Goal: Use online tool/utility: Utilize a website feature to perform a specific function

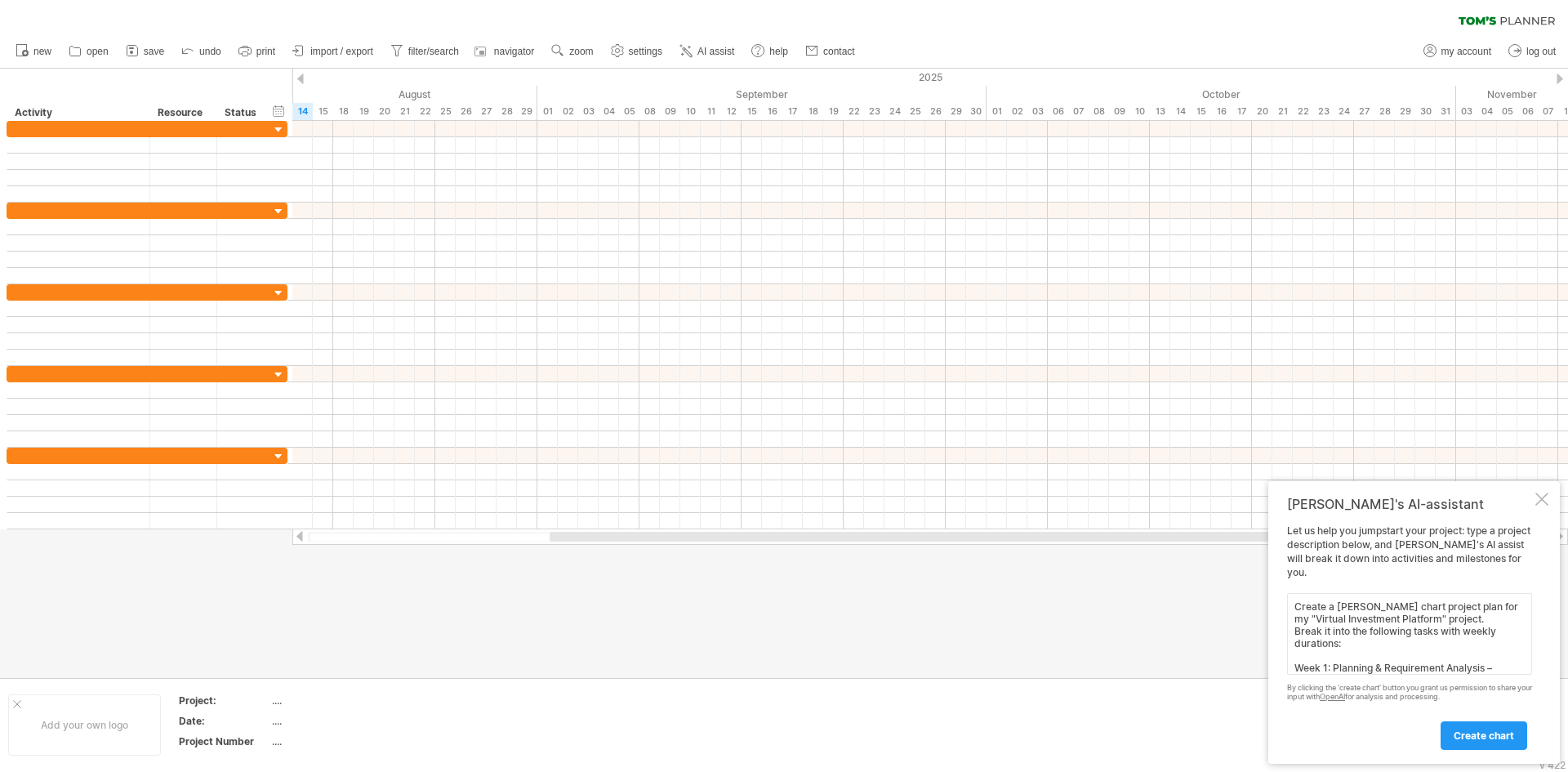
type textarea "Create a [PERSON_NAME] chart project plan for my "Virtual Investment Platform" …"
click at [1468, 738] on span "create chart" at bounding box center [1484, 735] width 60 height 12
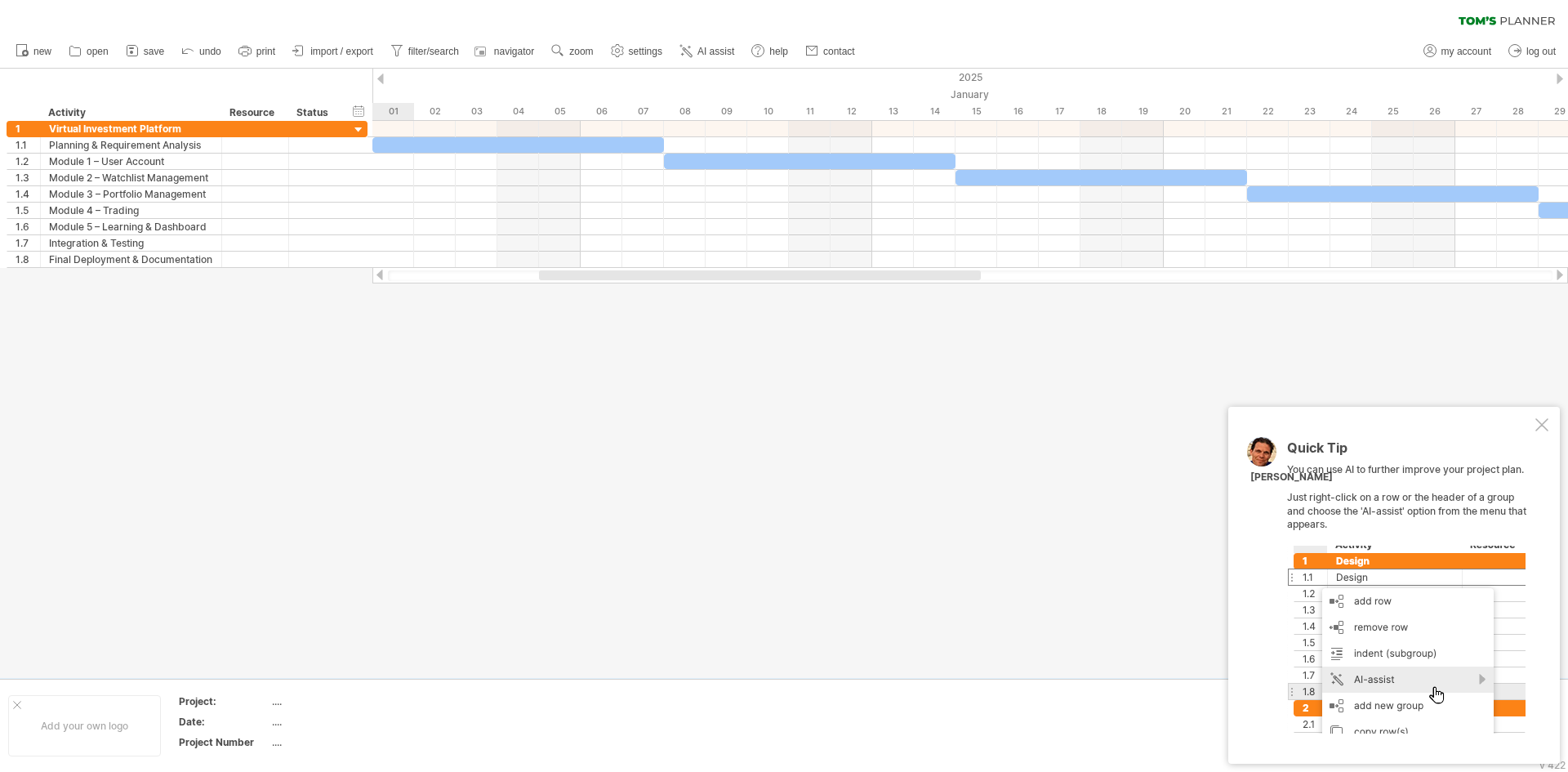
click at [1538, 705] on div "Quick Tip You can use AI to further improve your project plan. Just right-click…" at bounding box center [1394, 586] width 332 height 357
click at [1468, 683] on div at bounding box center [1406, 640] width 239 height 188
click at [1405, 680] on div at bounding box center [1406, 640] width 239 height 188
click at [1368, 646] on div at bounding box center [1406, 640] width 239 height 188
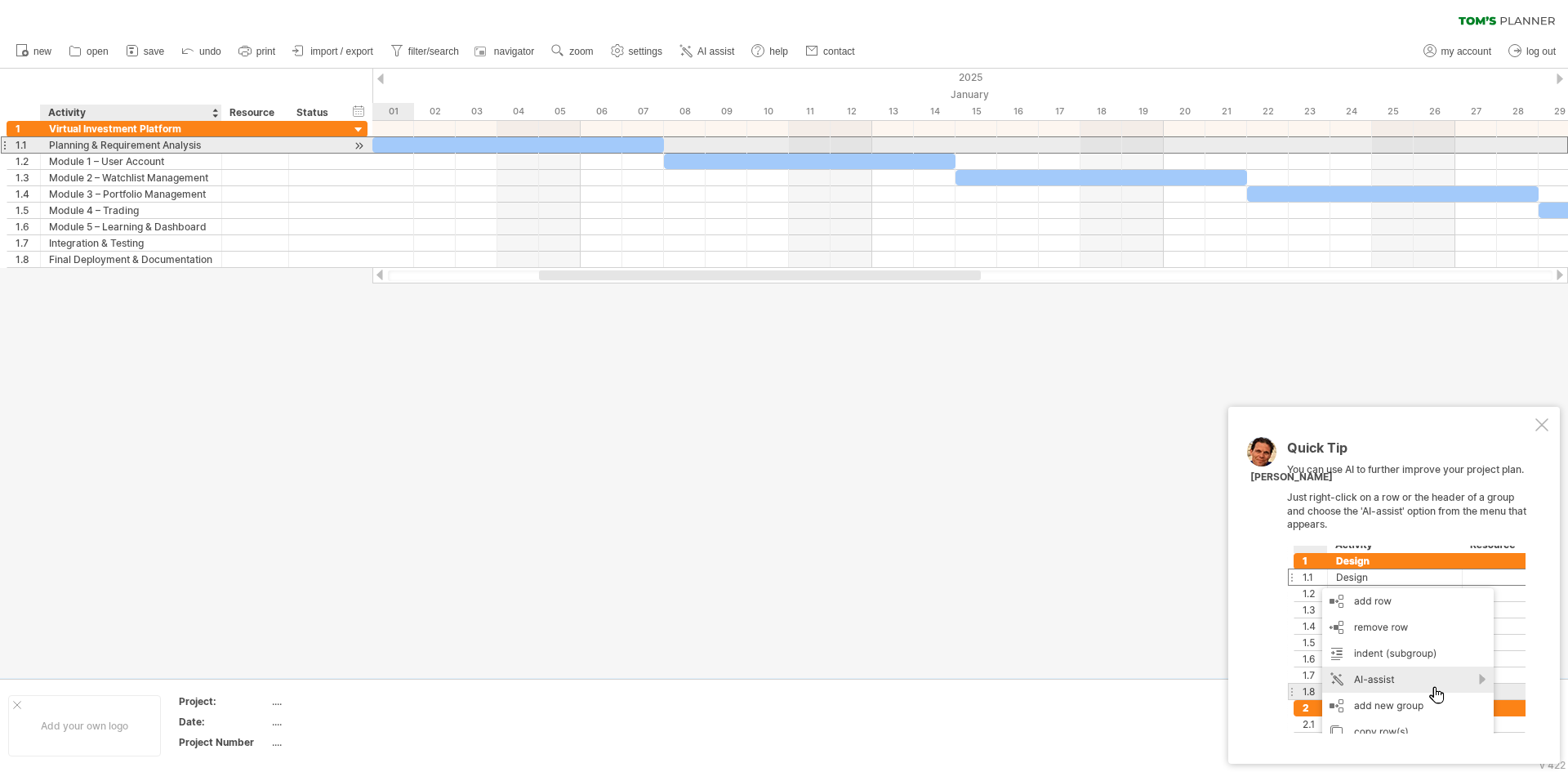
click at [166, 147] on div "Planning & Requirement Analysis" at bounding box center [131, 145] width 164 height 15
click at [364, 151] on div at bounding box center [359, 146] width 15 height 17
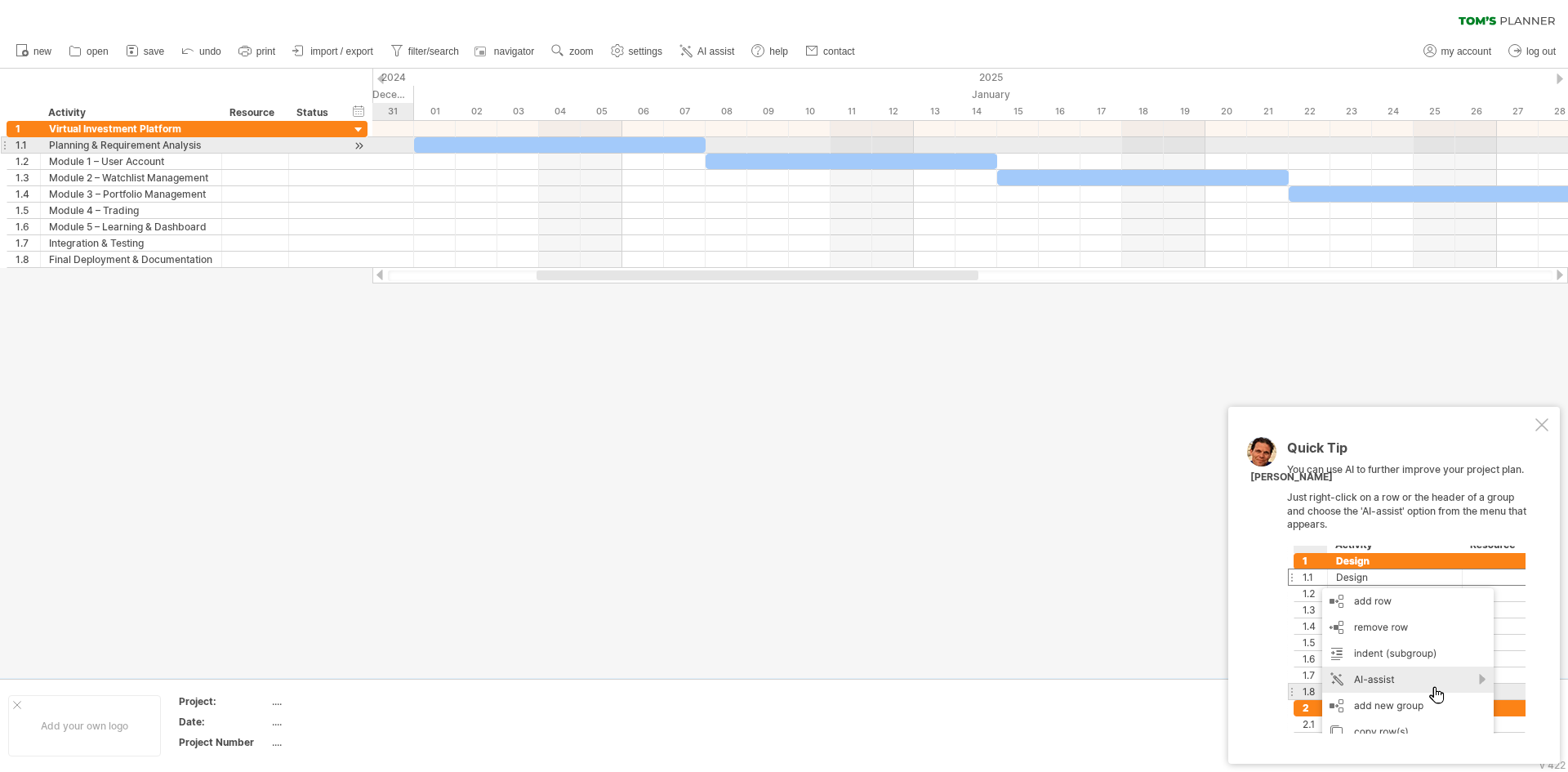
click at [355, 151] on div at bounding box center [359, 146] width 15 height 17
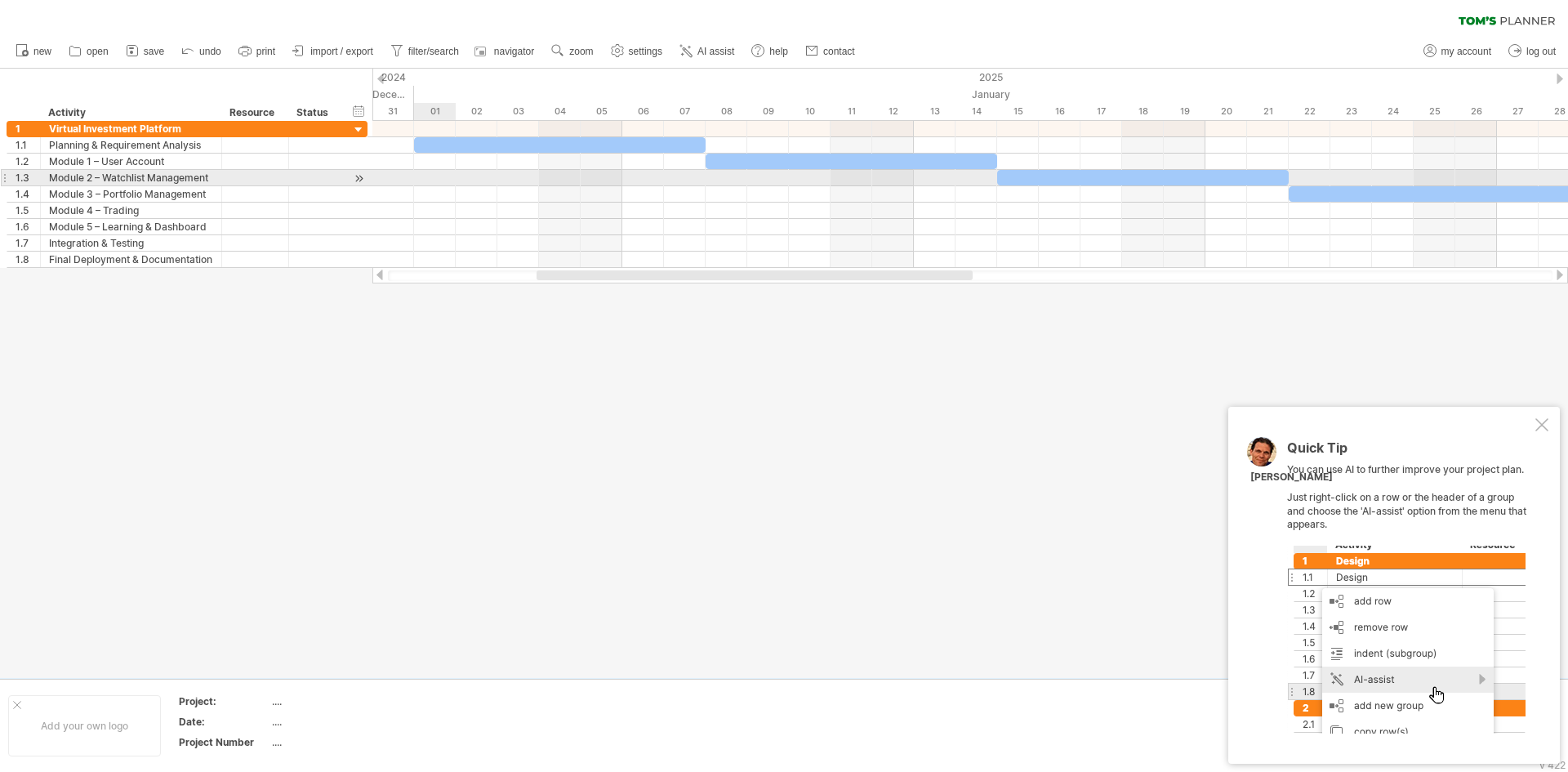
click at [406, 182] on div at bounding box center [970, 178] width 1196 height 16
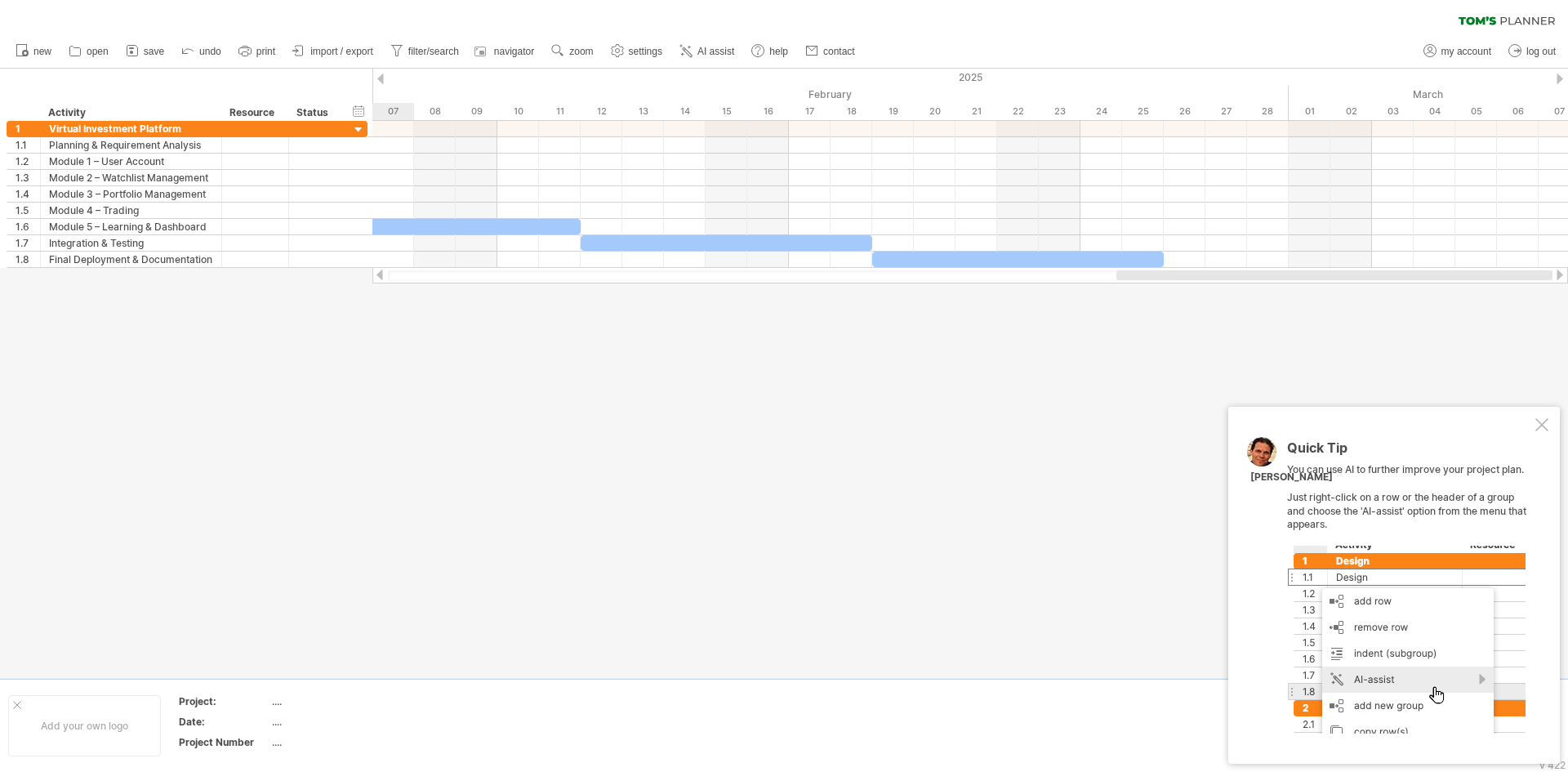
drag, startPoint x: 760, startPoint y: 270, endPoint x: 1536, endPoint y: 327, distance: 778.1
click at [1536, 327] on div "Trying to reach [DOMAIN_NAME] Connected again... 0% clear filter new 1" at bounding box center [784, 386] width 1568 height 772
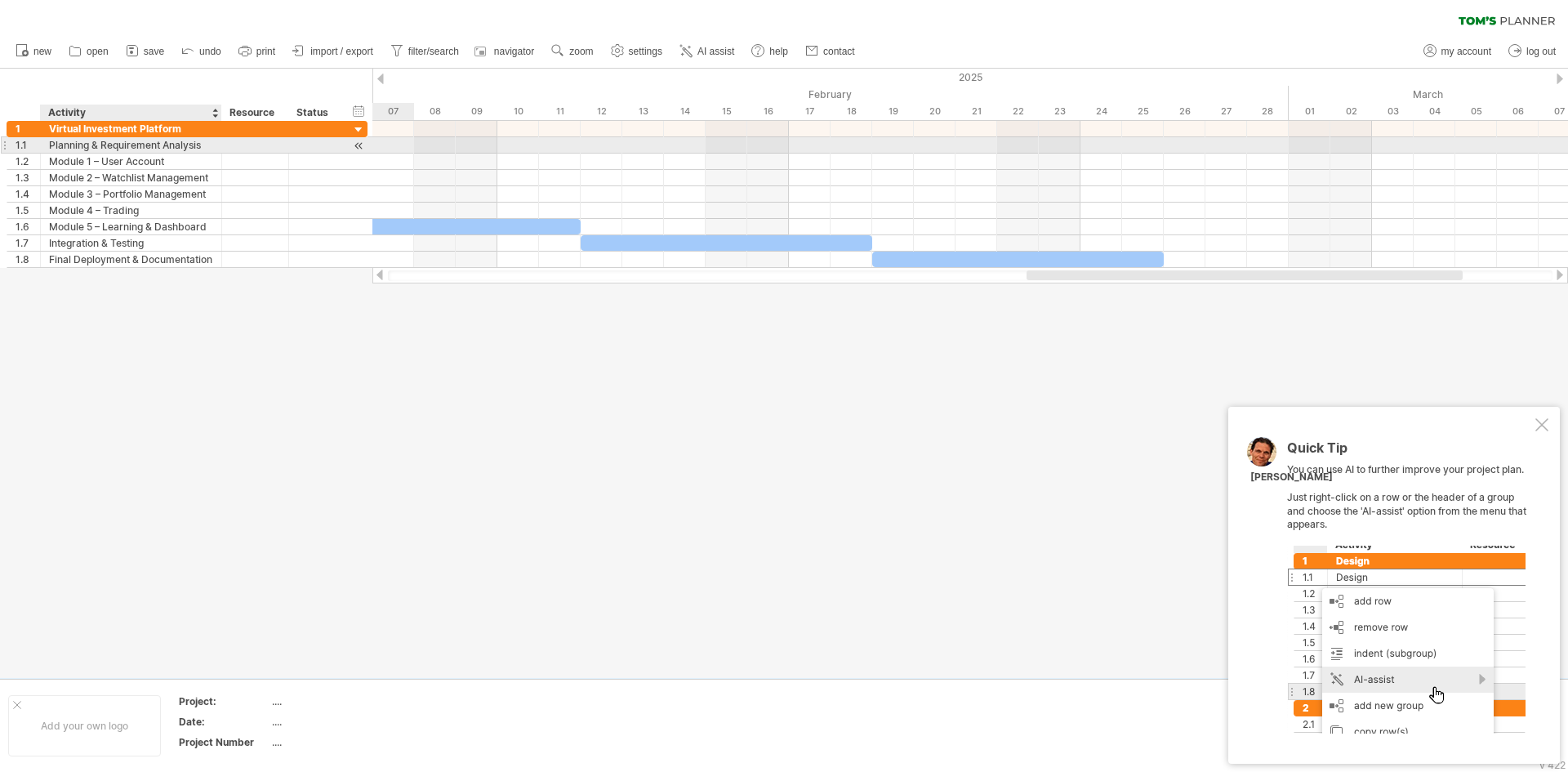
click at [124, 142] on div "Planning & Requirement Analysis" at bounding box center [131, 145] width 164 height 15
click at [126, 160] on div "Module 1 – User Account" at bounding box center [131, 162] width 164 height 15
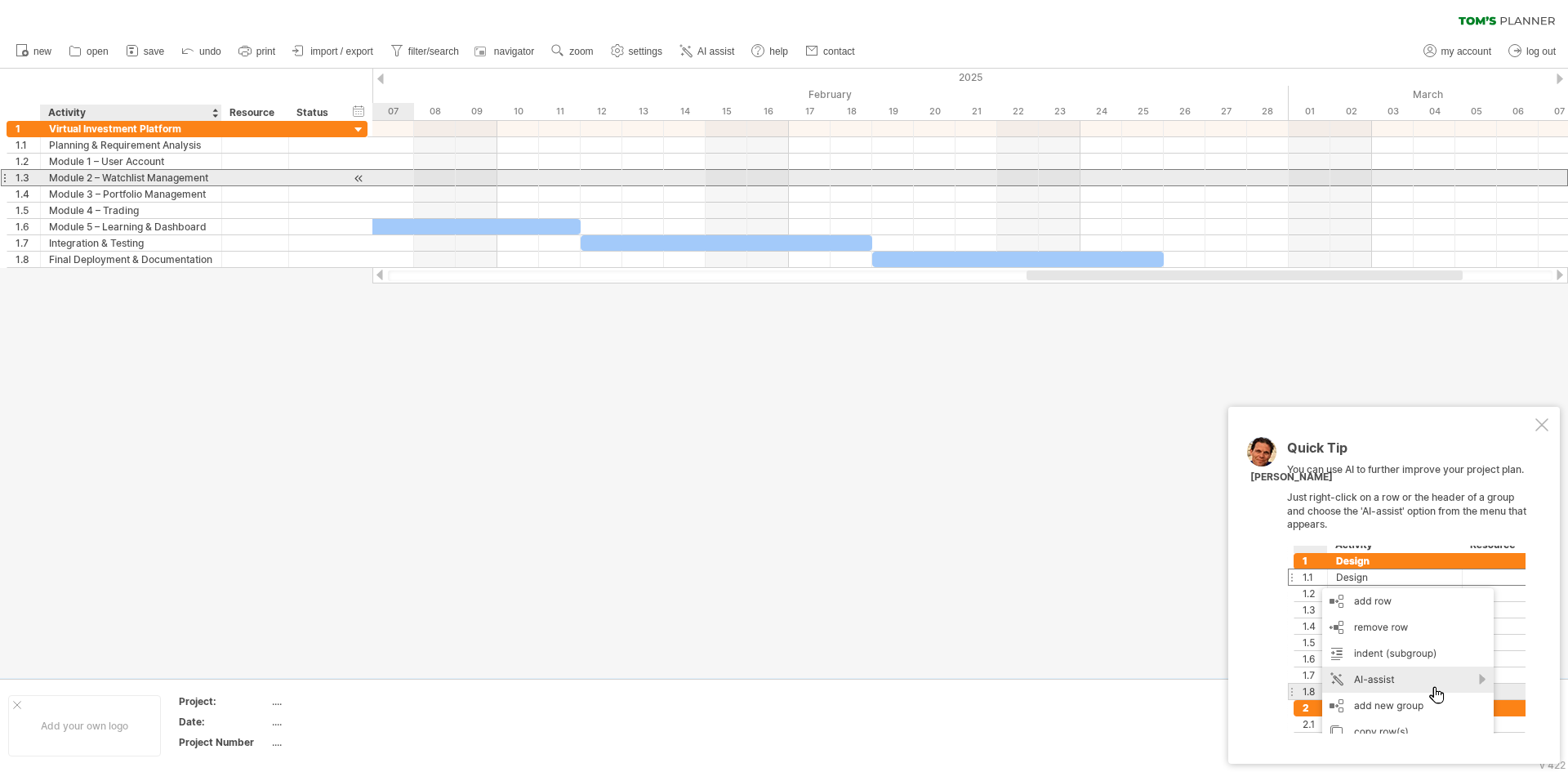
click at [123, 174] on div "Module 2 – Watchlist Management" at bounding box center [131, 178] width 164 height 15
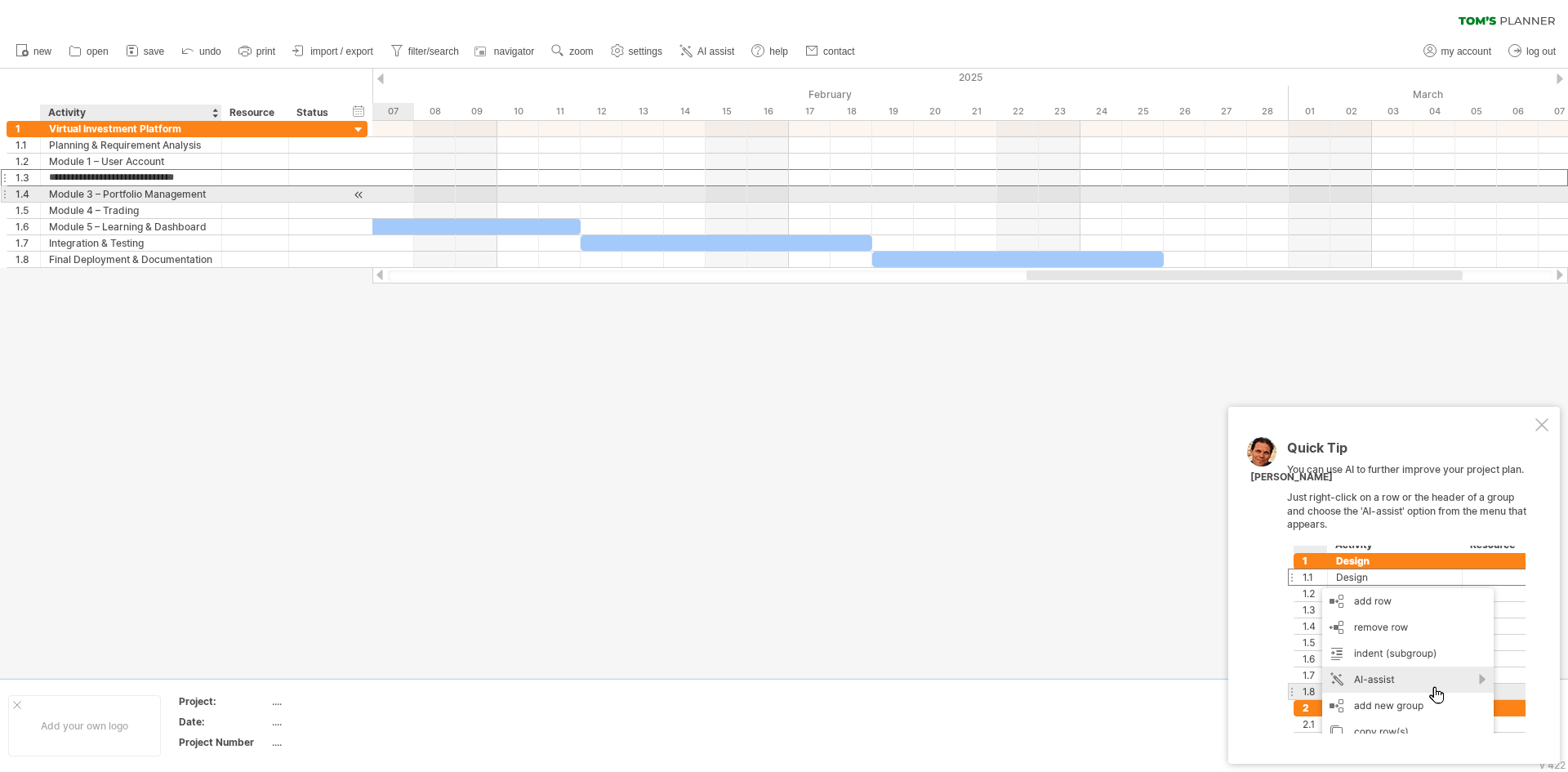
click at [126, 196] on div "Module 3 – Portfolio Management" at bounding box center [131, 194] width 164 height 15
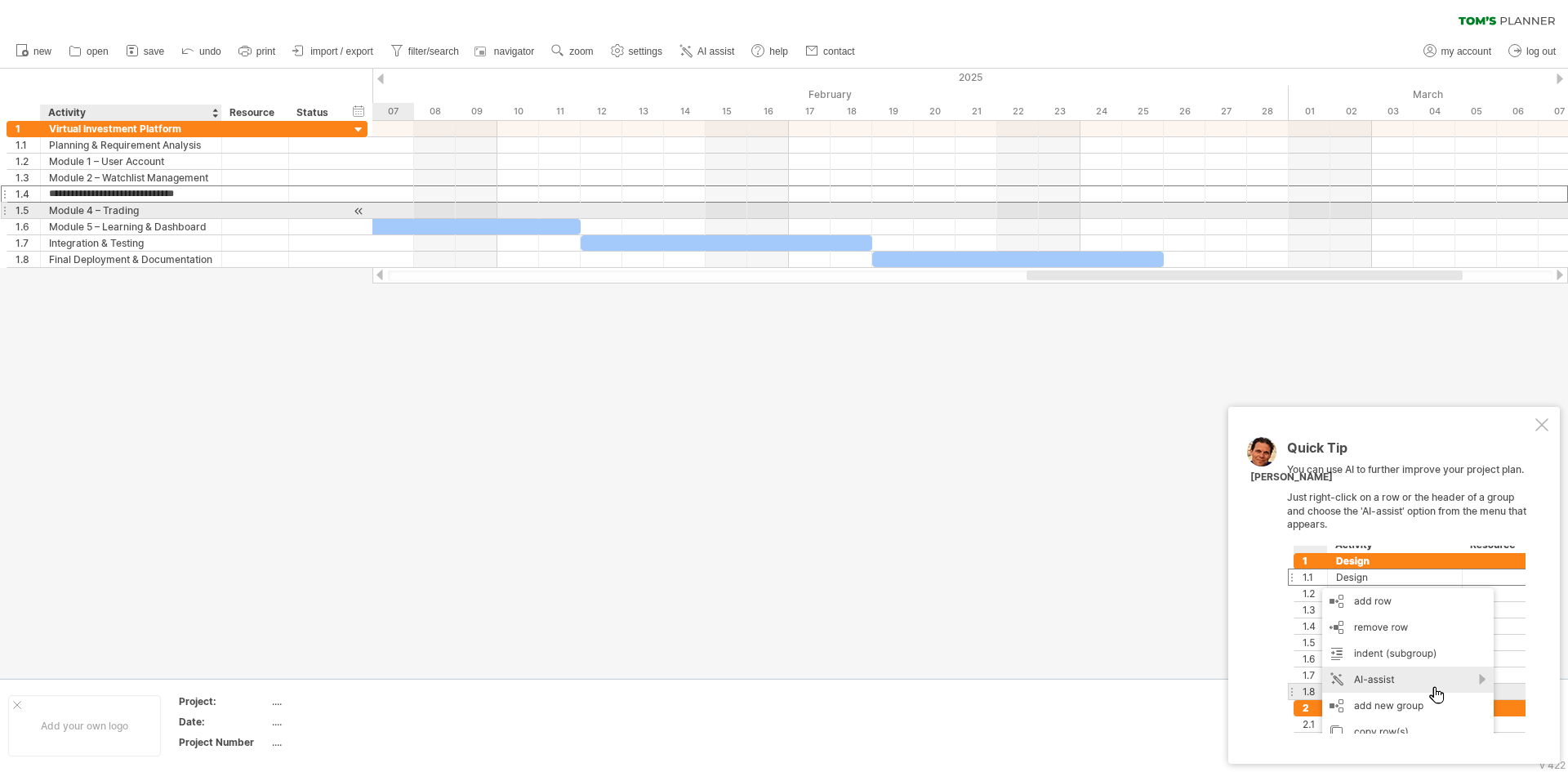
click at [127, 216] on div "Module 4 – Trading" at bounding box center [131, 210] width 164 height 15
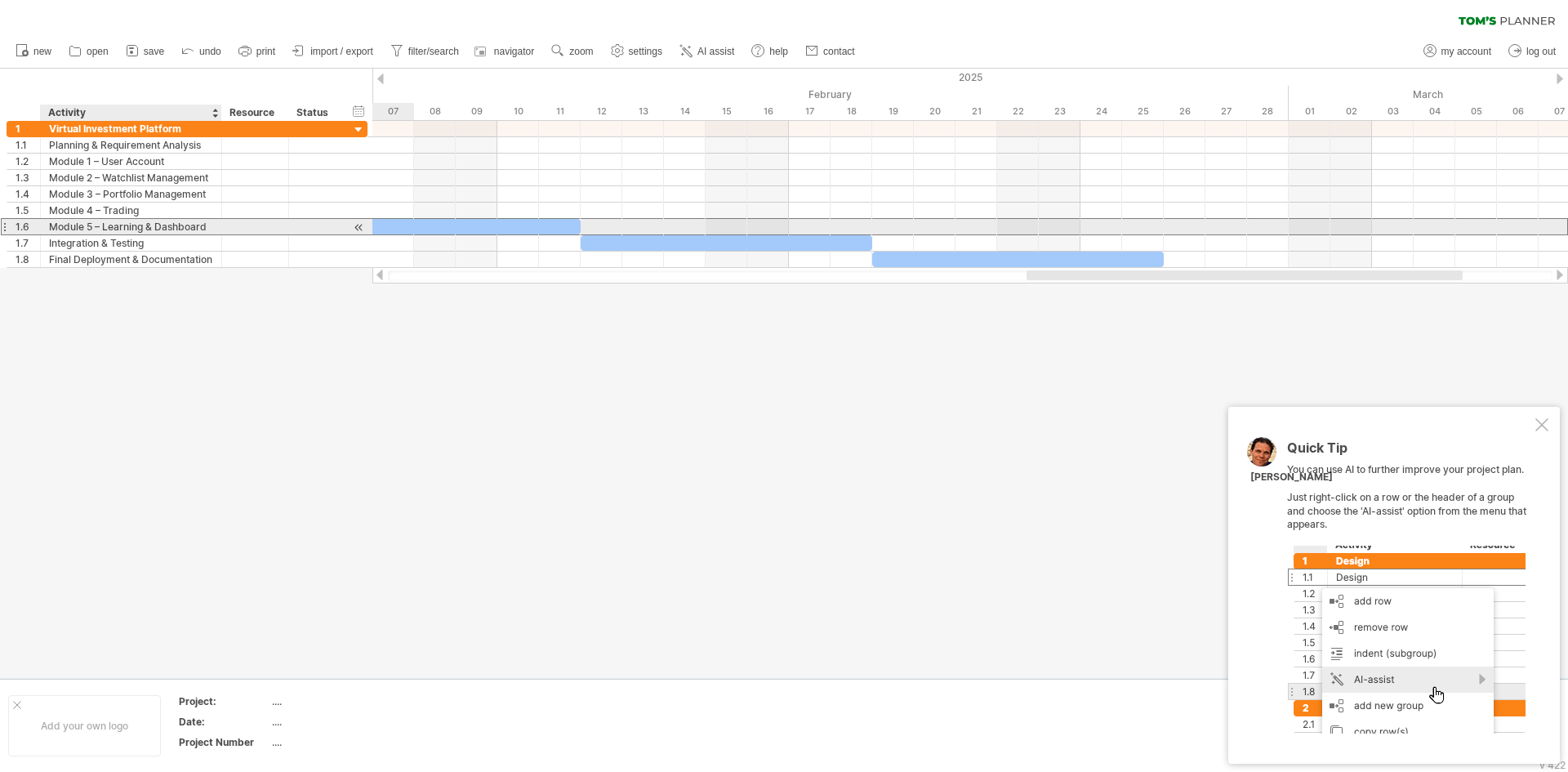
click at [127, 234] on div "**********" at bounding box center [187, 227] width 361 height 17
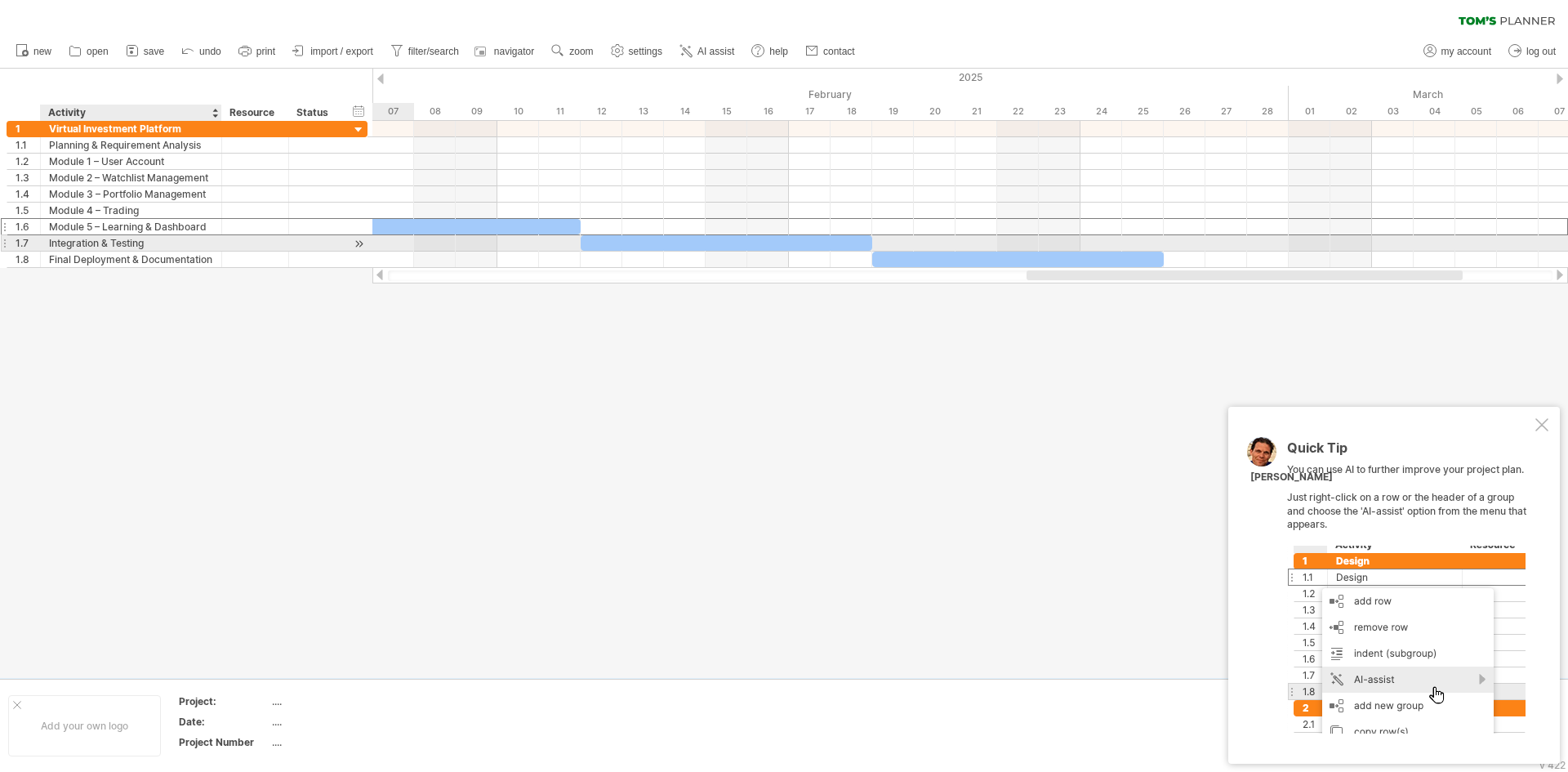
click at [126, 247] on div "Integration & Testing" at bounding box center [131, 243] width 164 height 15
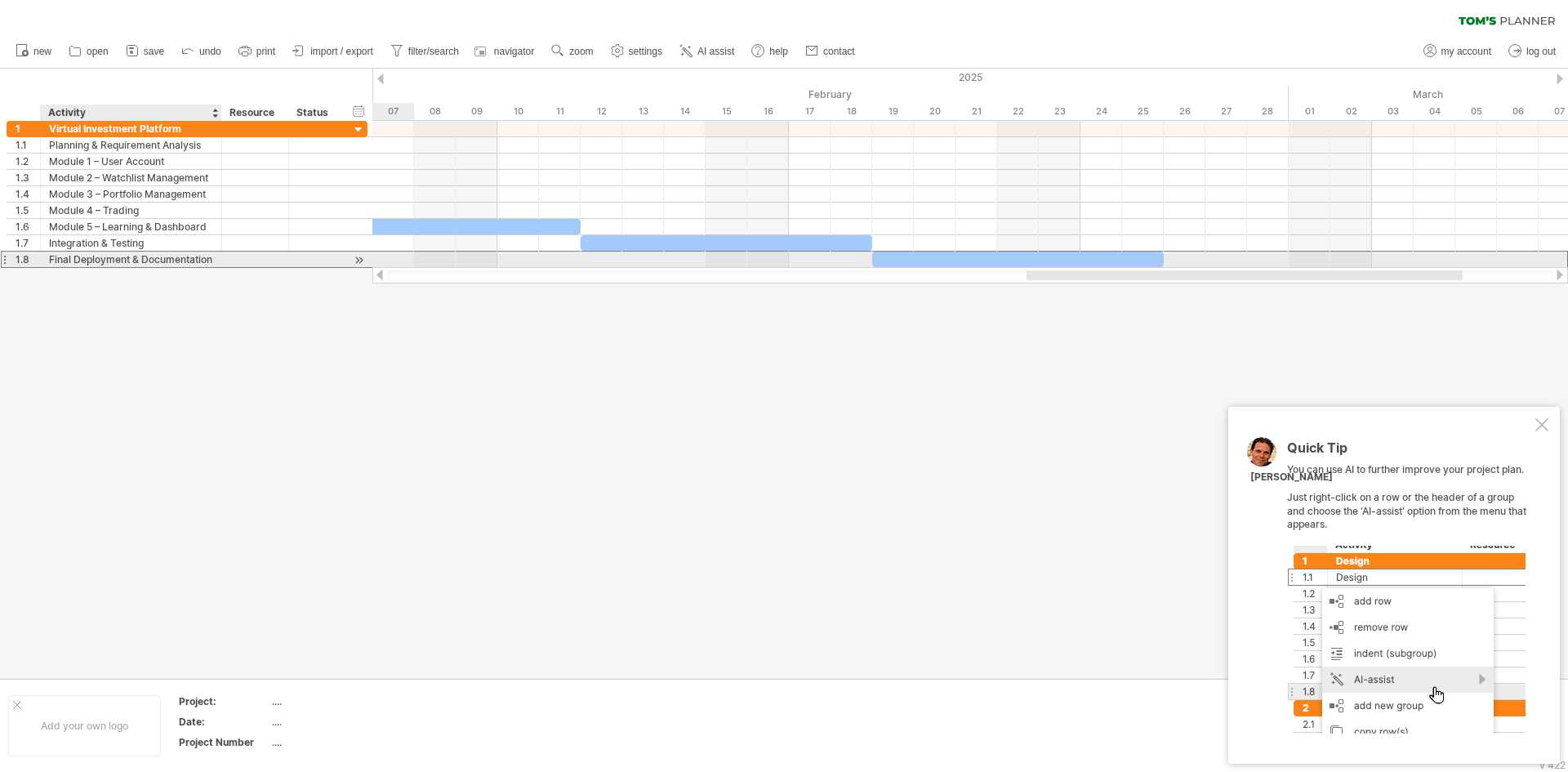
click at [124, 253] on div "Final Deployment & Documentation" at bounding box center [131, 259] width 164 height 15
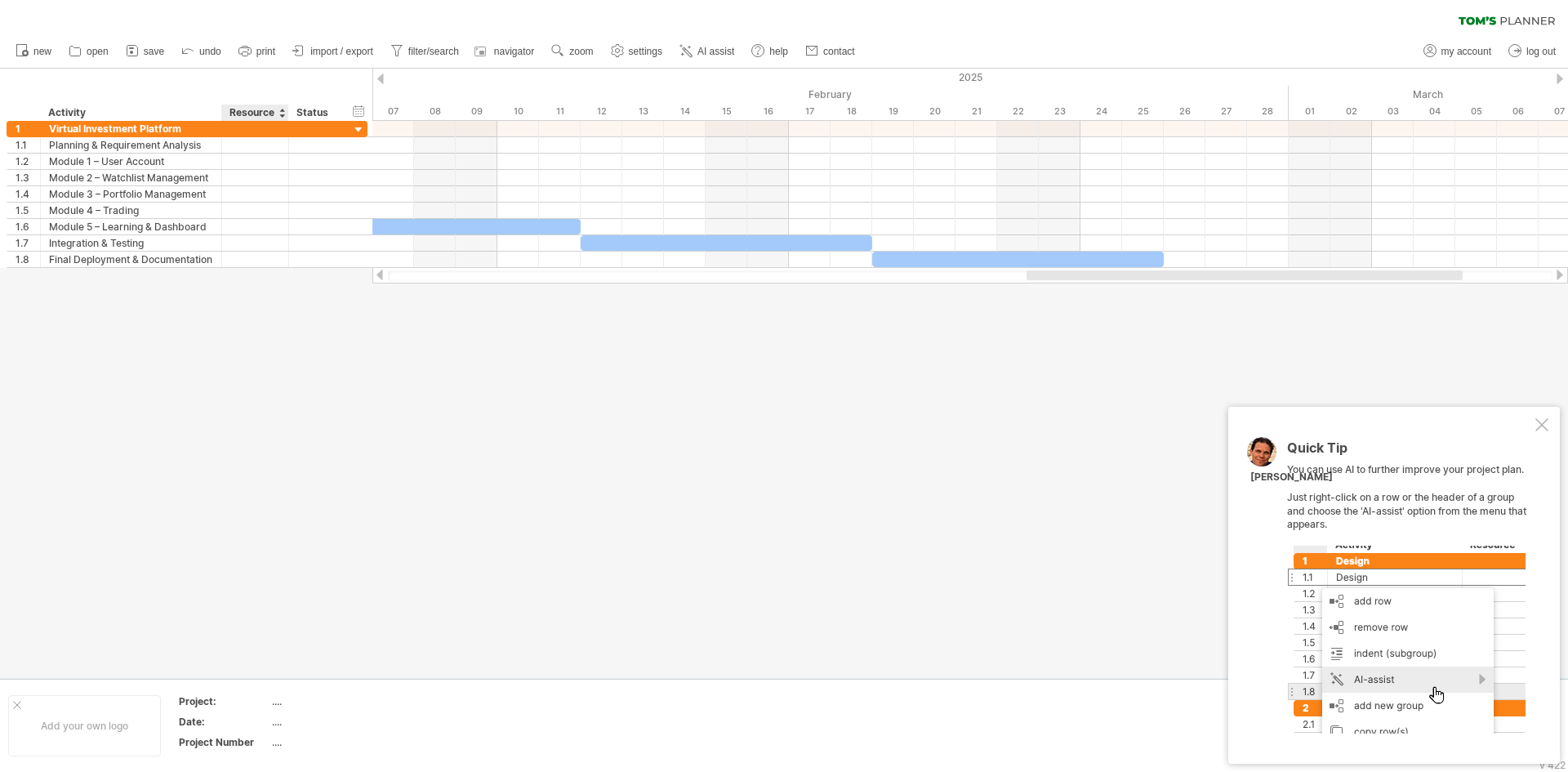
click at [248, 116] on div "Resource" at bounding box center [254, 112] width 50 height 16
click at [309, 112] on div "Status" at bounding box center [315, 112] width 36 height 16
click at [1542, 421] on div at bounding box center [1542, 425] width 13 height 13
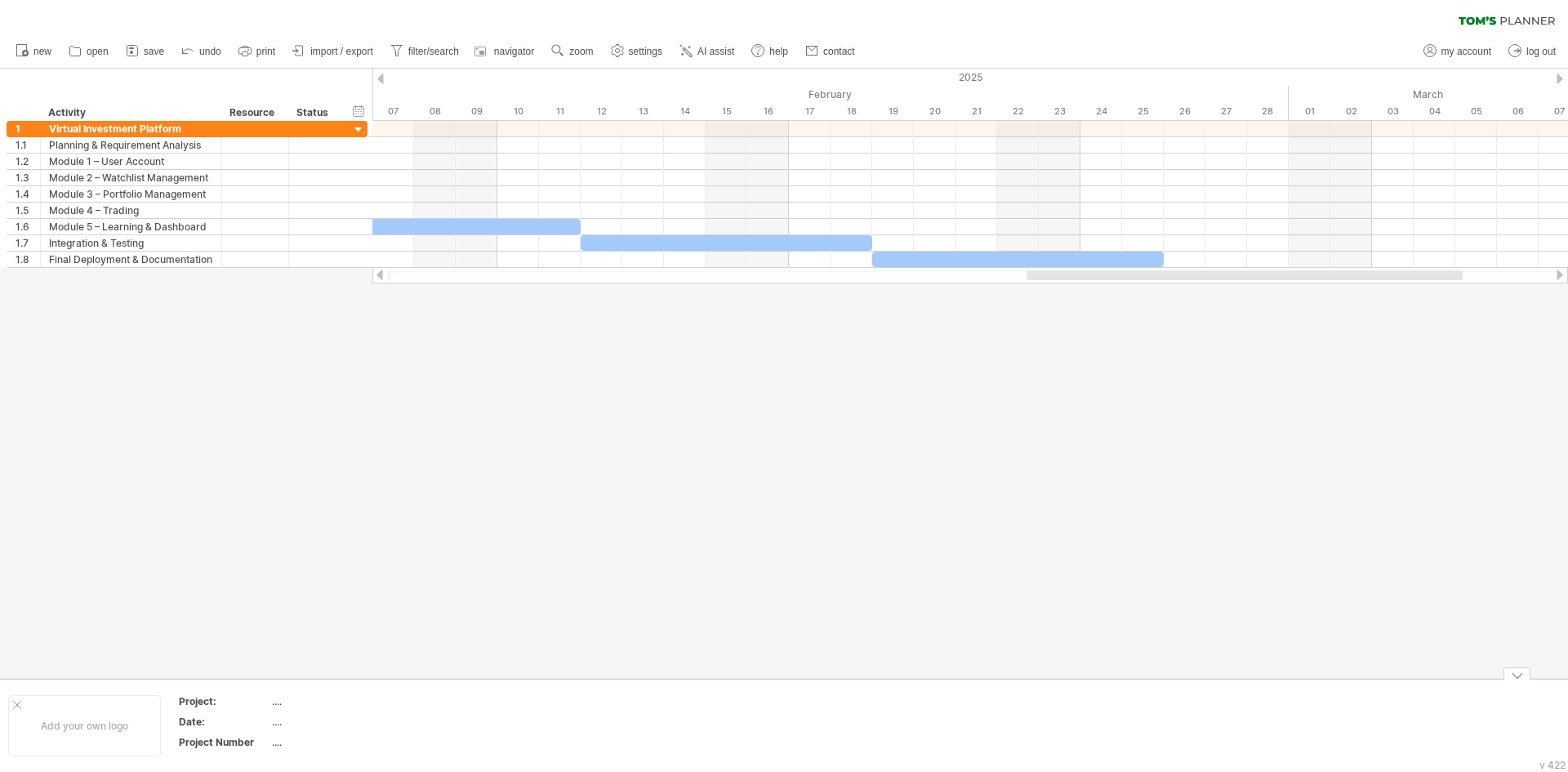
click at [1522, 674] on div at bounding box center [1517, 674] width 27 height 12
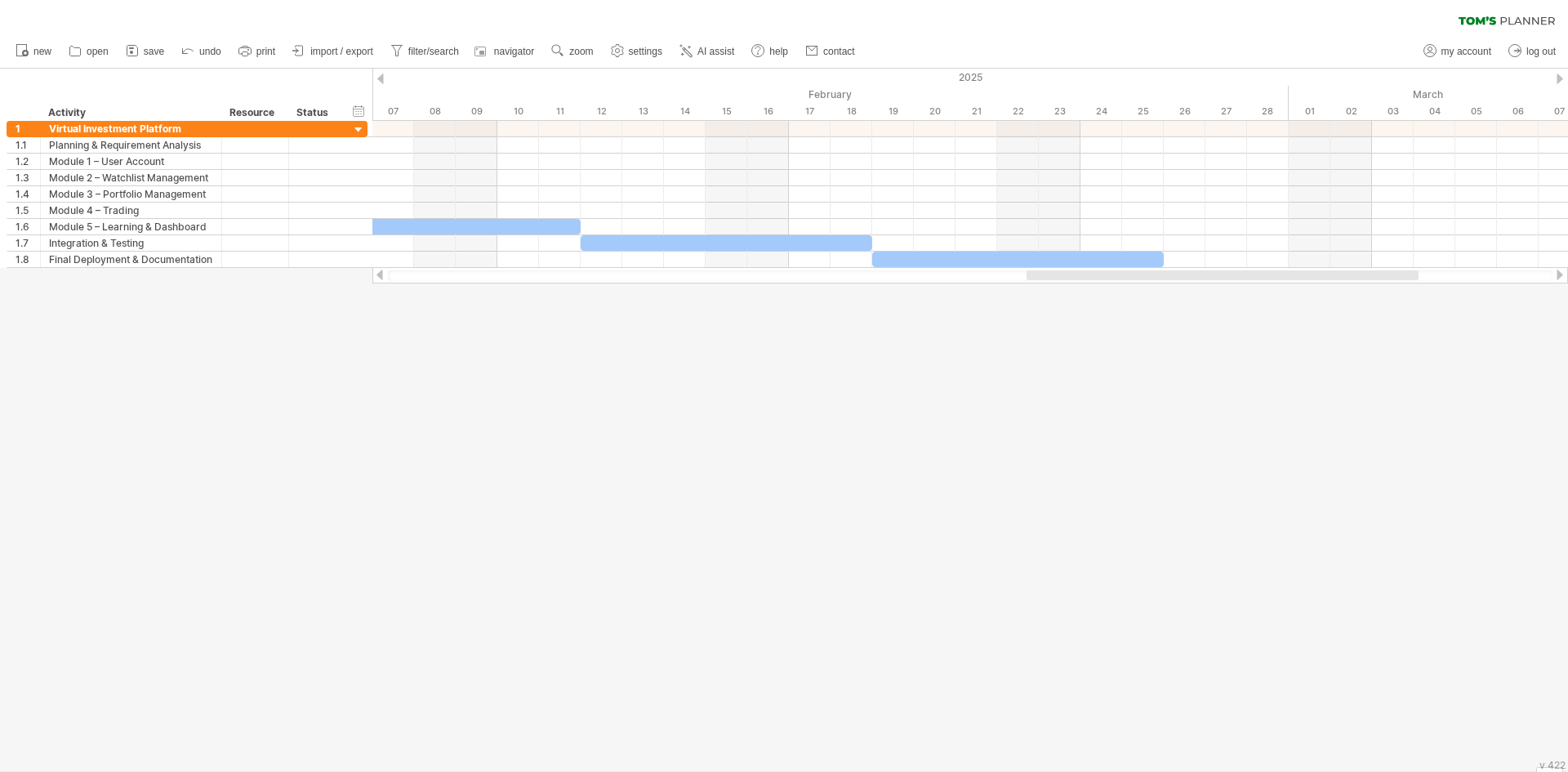
click at [1540, 769] on div "v 422" at bounding box center [1553, 764] width 26 height 12
drag, startPoint x: 1548, startPoint y: 759, endPoint x: 1548, endPoint y: 780, distance: 21.0
click at [1548, 771] on html "progress(100%) Trying to reach [DOMAIN_NAME] Connected again... 0% clear filter…" at bounding box center [784, 387] width 1568 height 776
click at [1550, 769] on div "v 422" at bounding box center [1553, 764] width 26 height 12
click at [1545, 771] on div at bounding box center [1550, 764] width 27 height 15
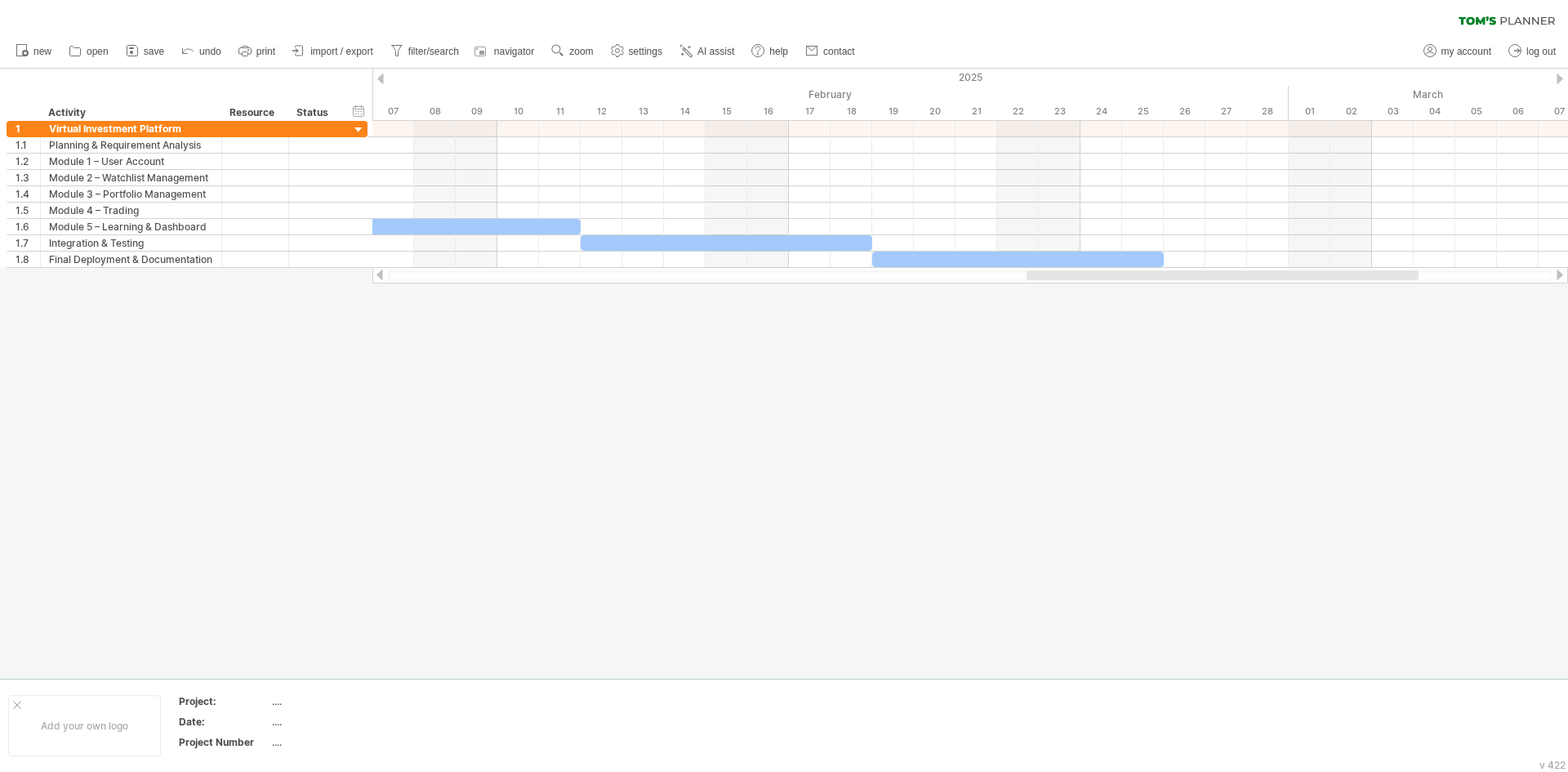
click at [1054, 323] on div at bounding box center [784, 373] width 1568 height 609
click at [698, 35] on ul "new open" at bounding box center [435, 51] width 855 height 34
click at [698, 45] on link "AI assist" at bounding box center [707, 51] width 63 height 21
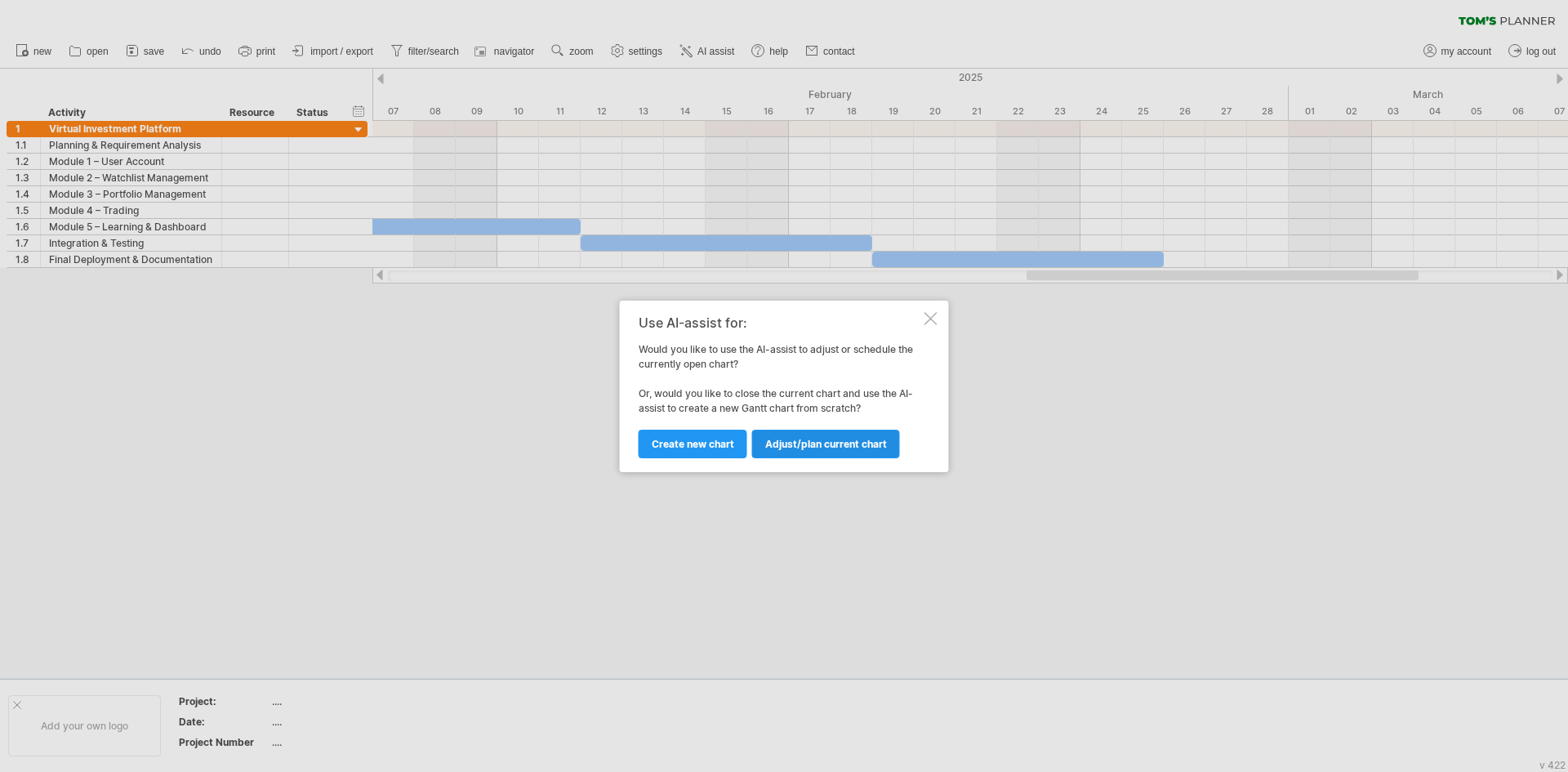
click at [820, 451] on link "Adjust/plan current chart" at bounding box center [826, 444] width 148 height 28
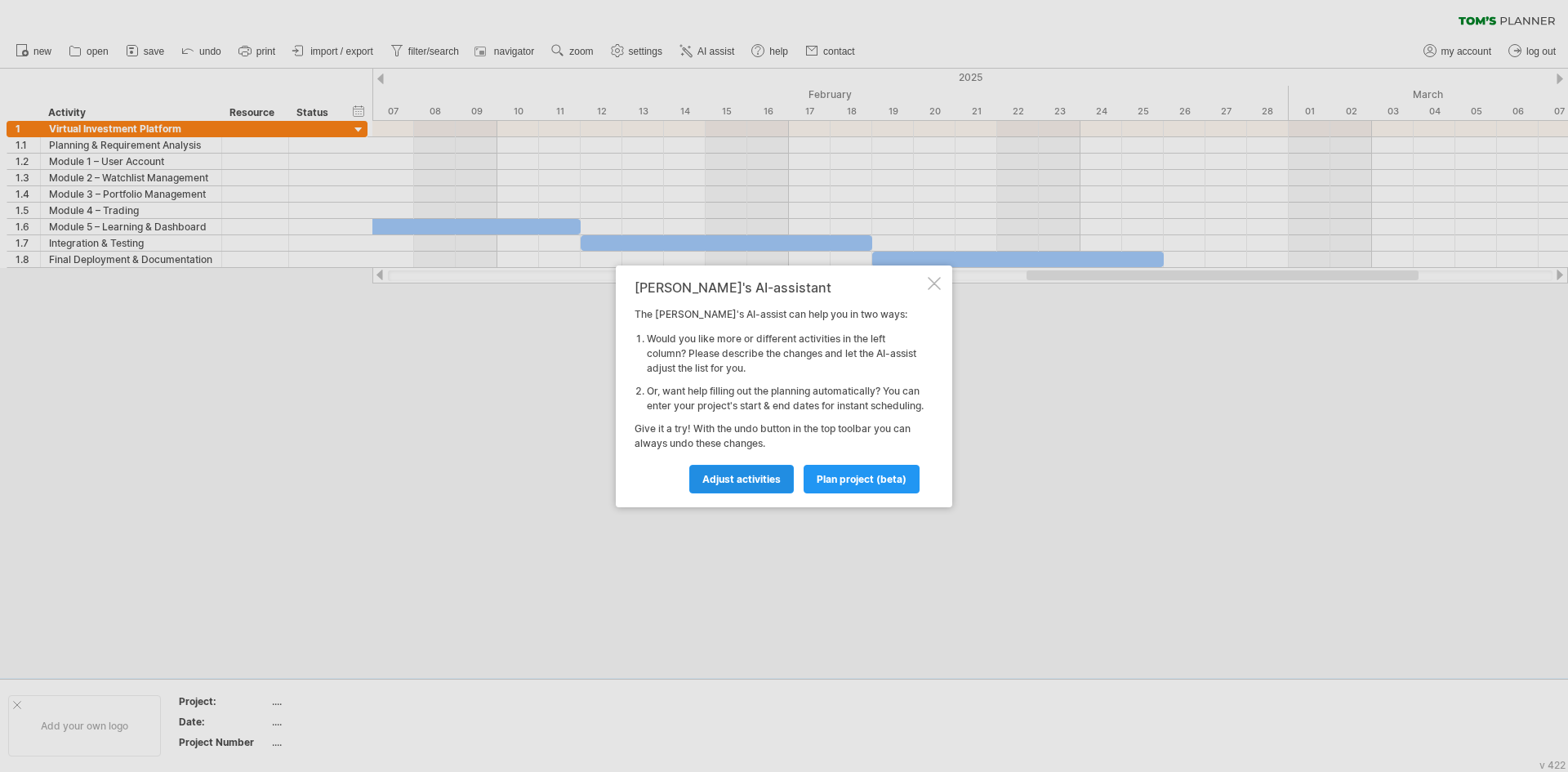
click at [763, 492] on link "Adjust activities" at bounding box center [741, 479] width 105 height 28
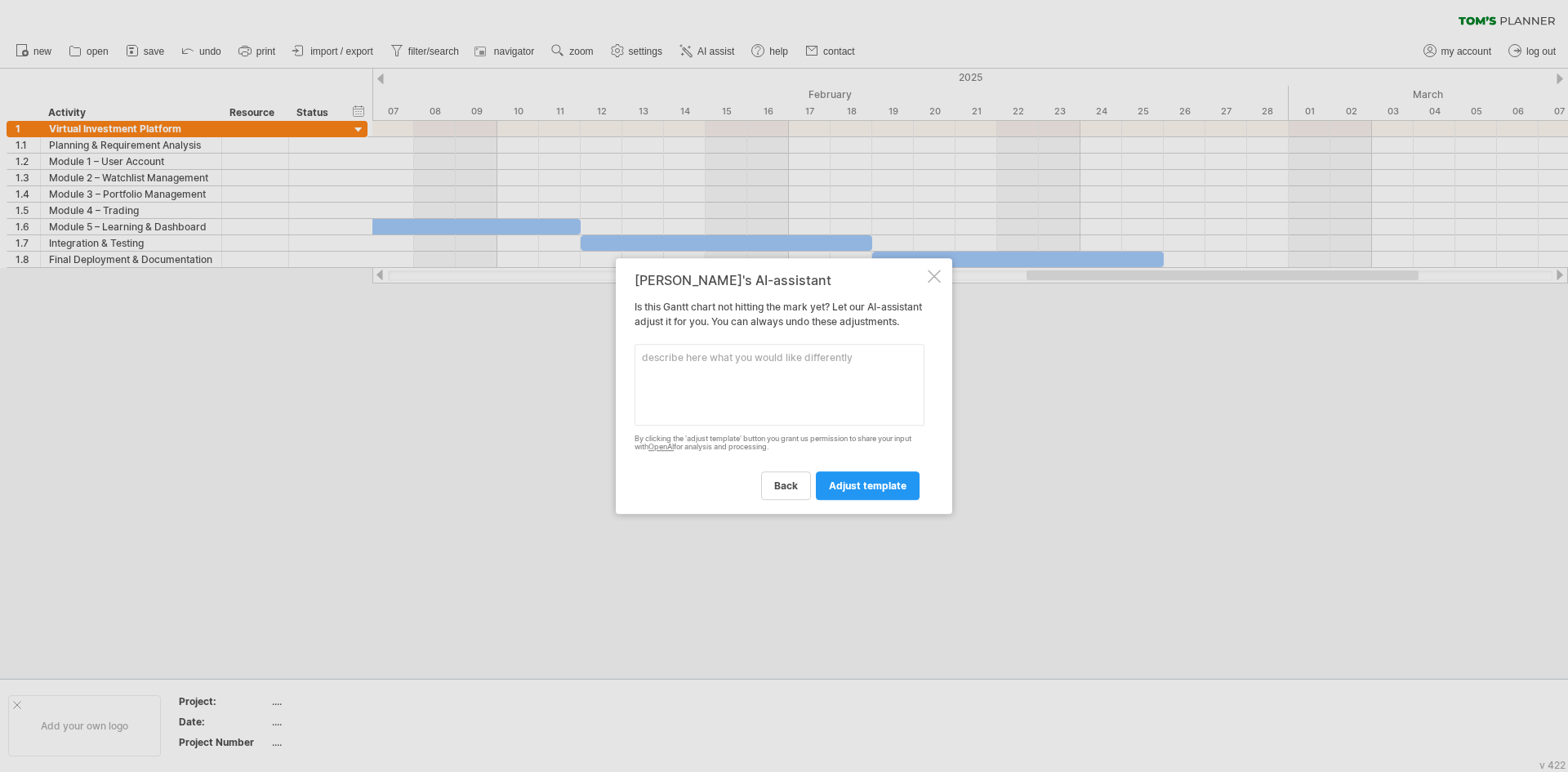
click at [714, 381] on textarea at bounding box center [779, 385] width 290 height 81
drag, startPoint x: 767, startPoint y: 274, endPoint x: 753, endPoint y: 355, distance: 82.2
click at [753, 354] on div "[PERSON_NAME]'s AI-assistant Is this [PERSON_NAME] chart not hitting the mark y…" at bounding box center [779, 386] width 290 height 227
click at [938, 269] on div at bounding box center [934, 276] width 13 height 13
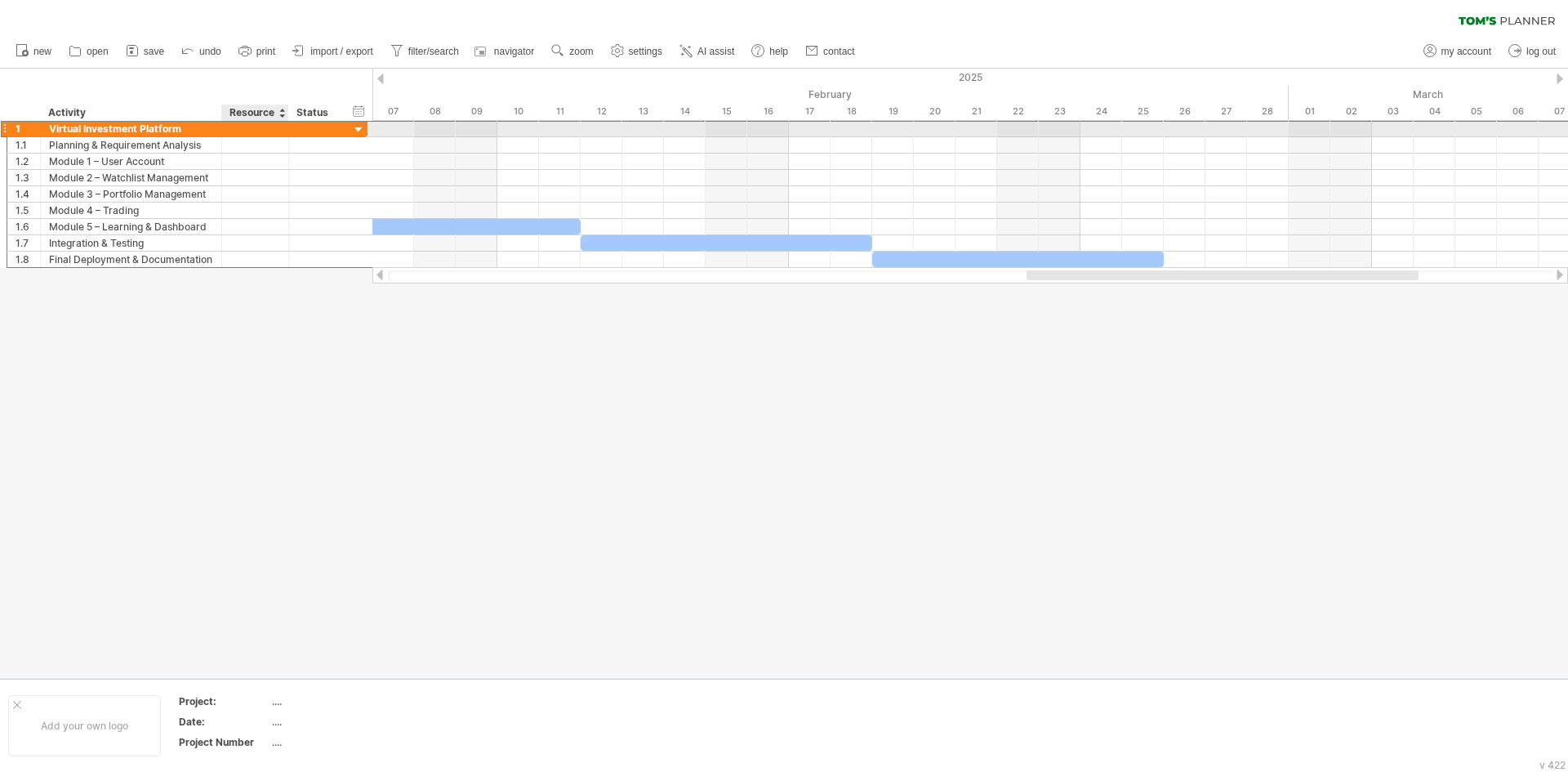
click at [233, 134] on div at bounding box center [255, 129] width 50 height 15
click at [361, 129] on div at bounding box center [359, 130] width 15 height 15
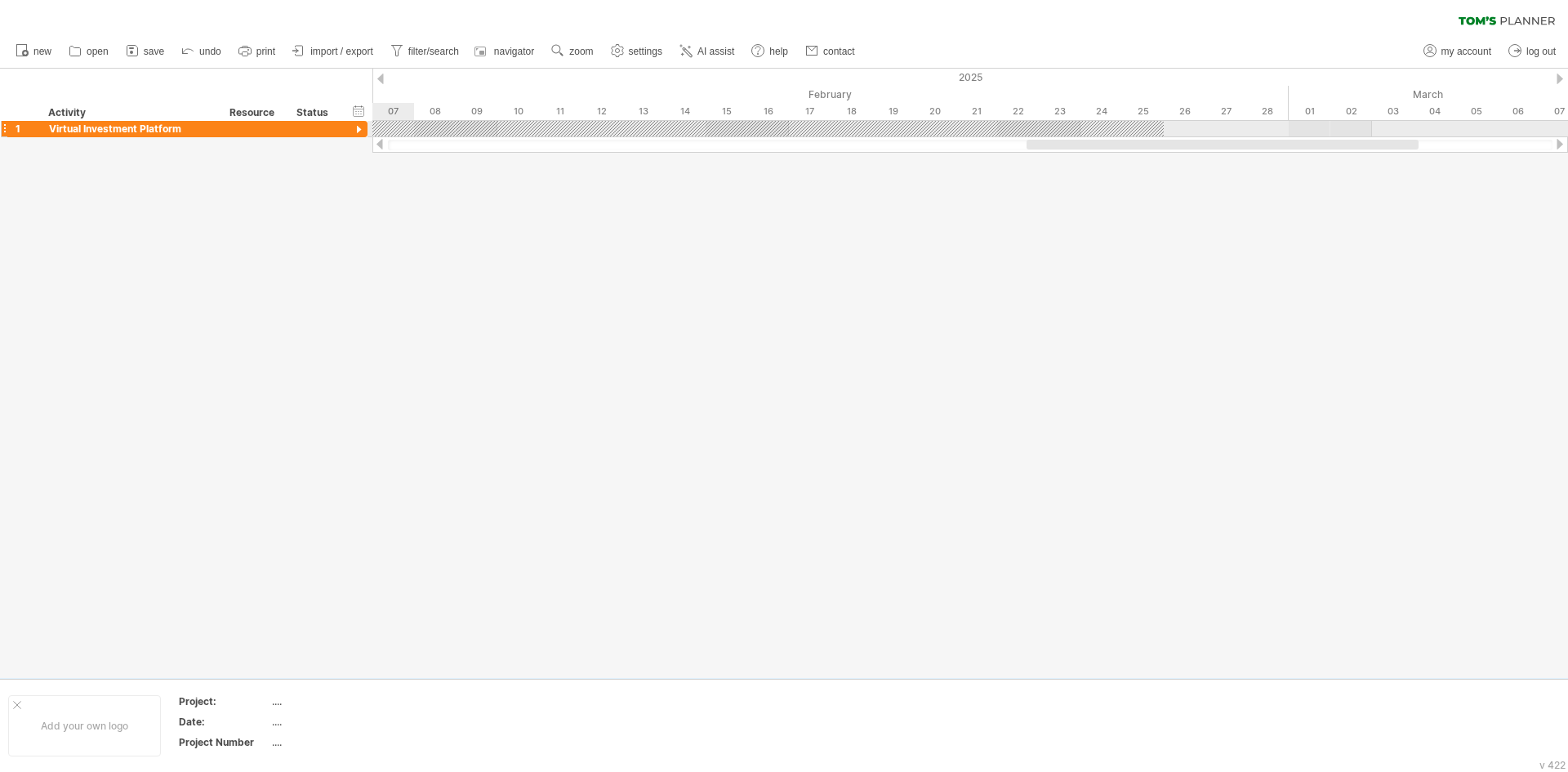
click at [361, 129] on div at bounding box center [359, 130] width 15 height 15
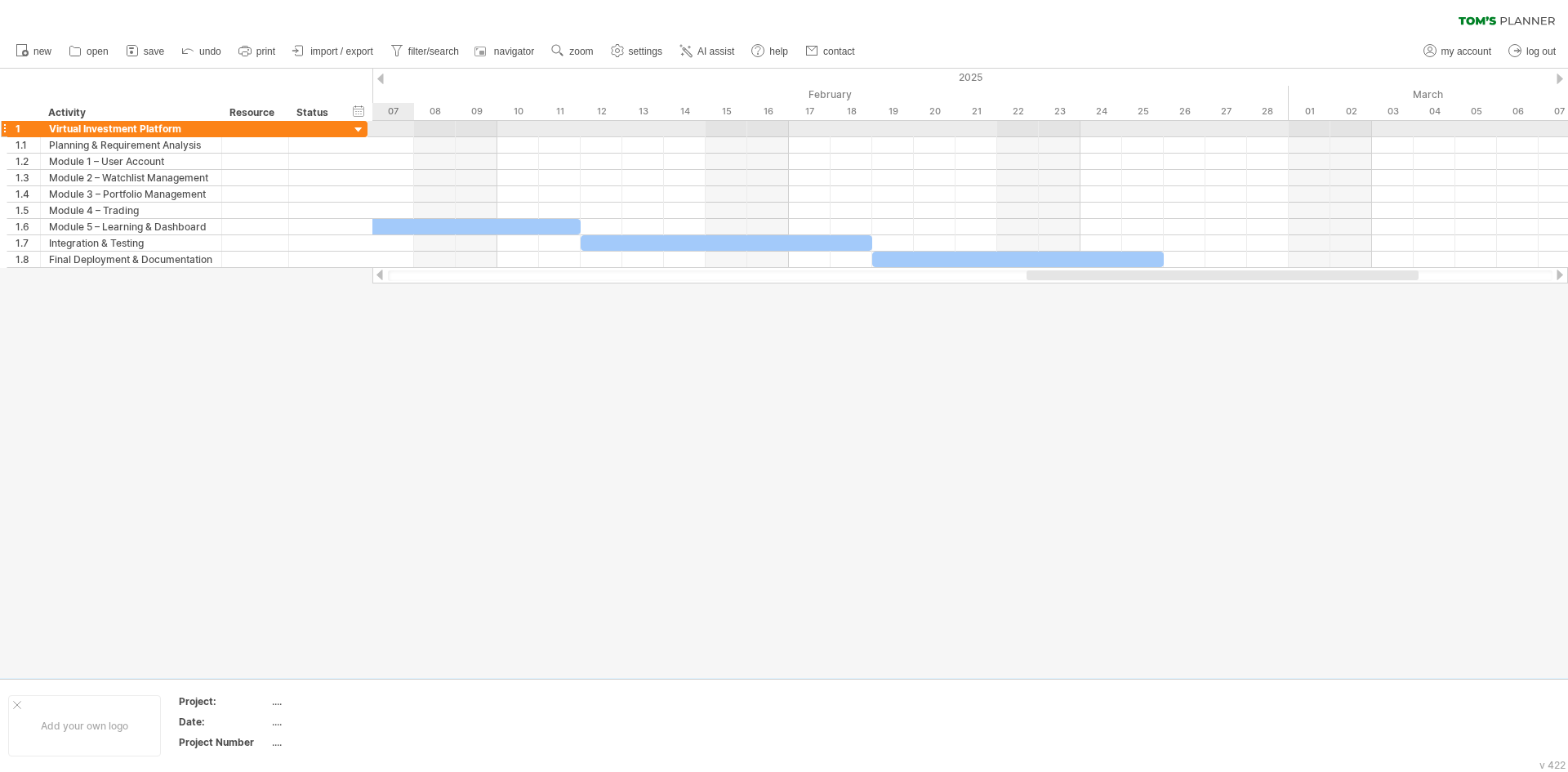
click at [361, 129] on div at bounding box center [359, 130] width 15 height 15
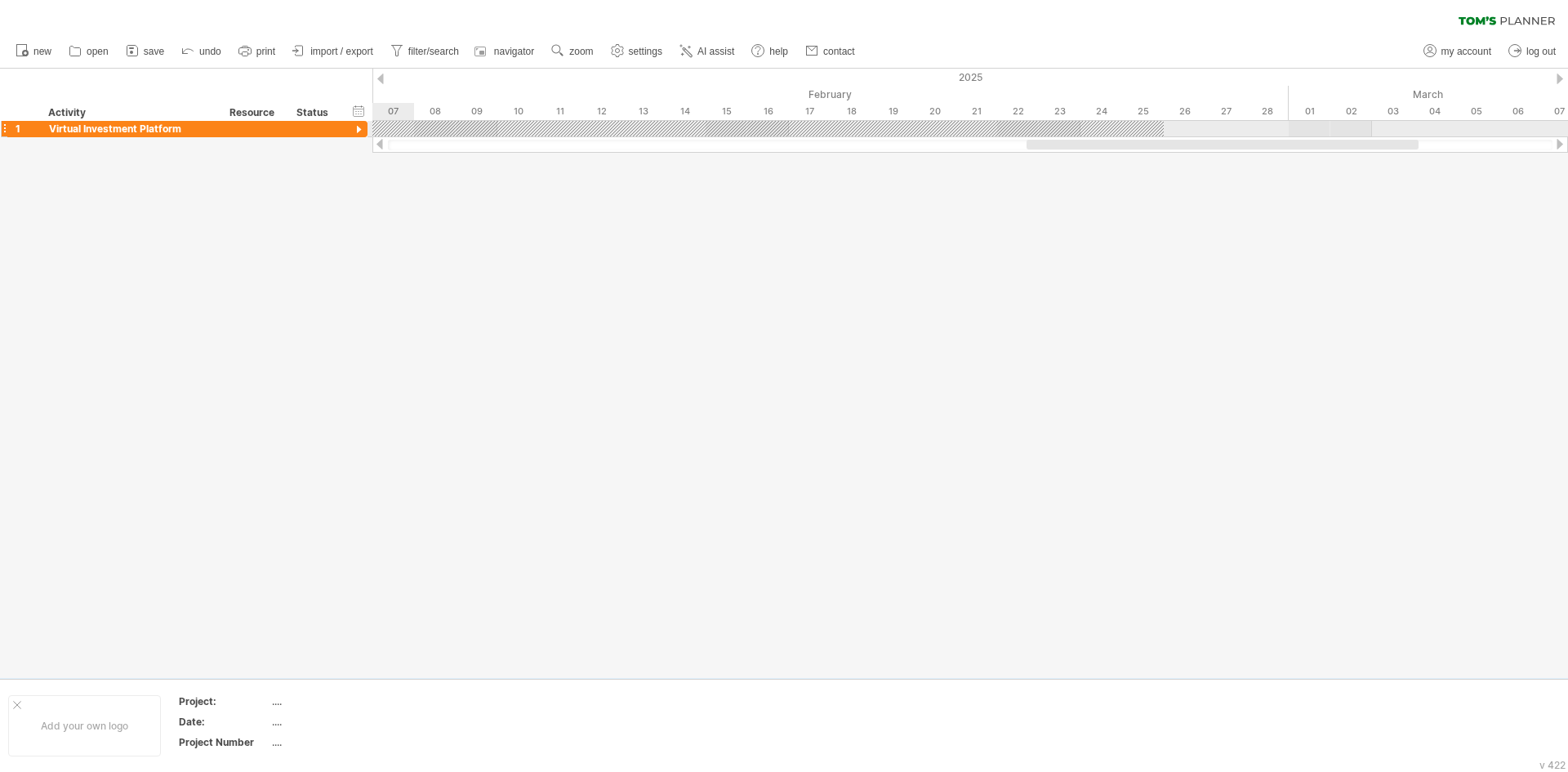
click at [361, 129] on div at bounding box center [359, 130] width 15 height 15
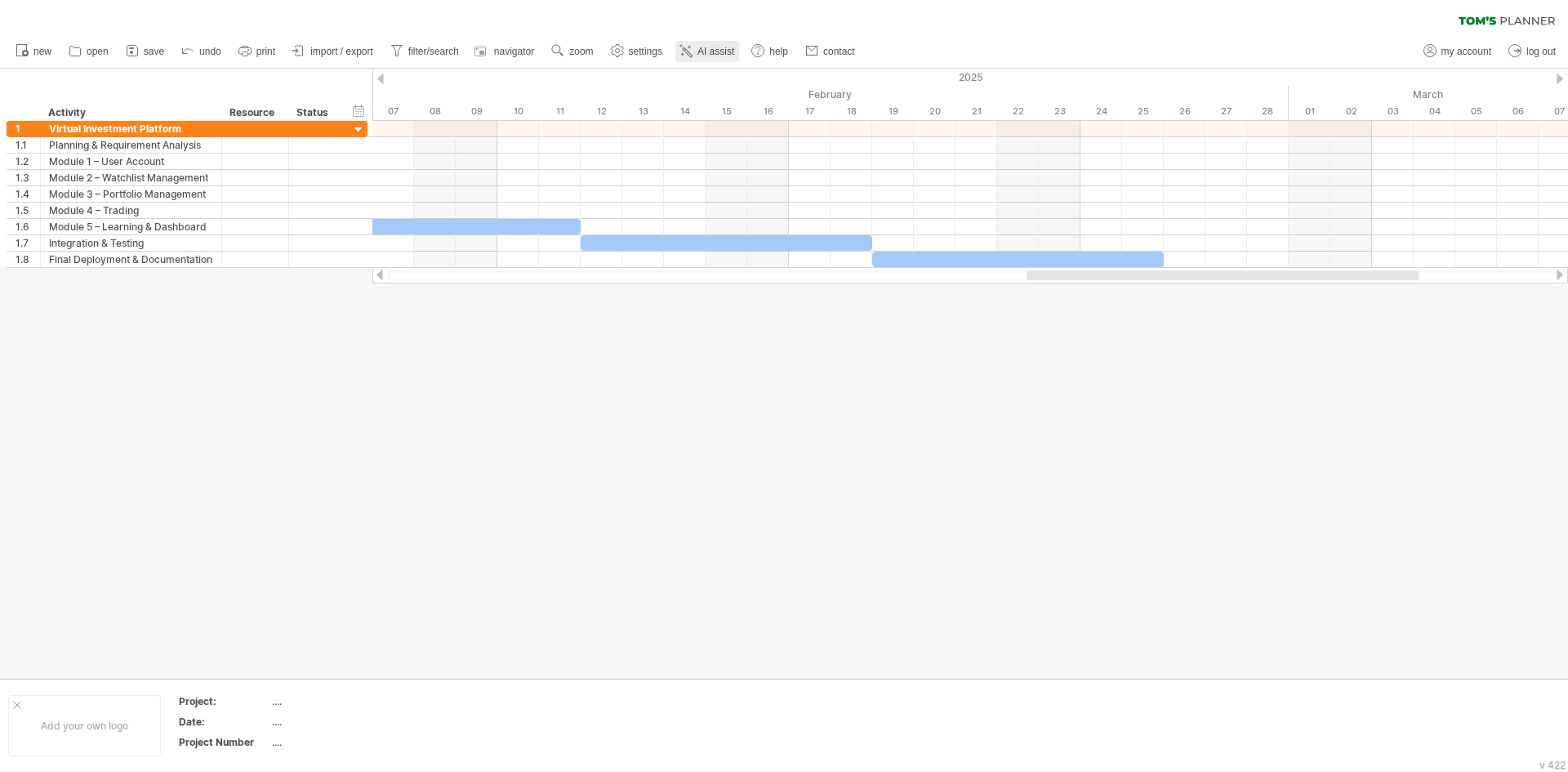
click at [703, 50] on span "AI assist" at bounding box center [716, 51] width 37 height 11
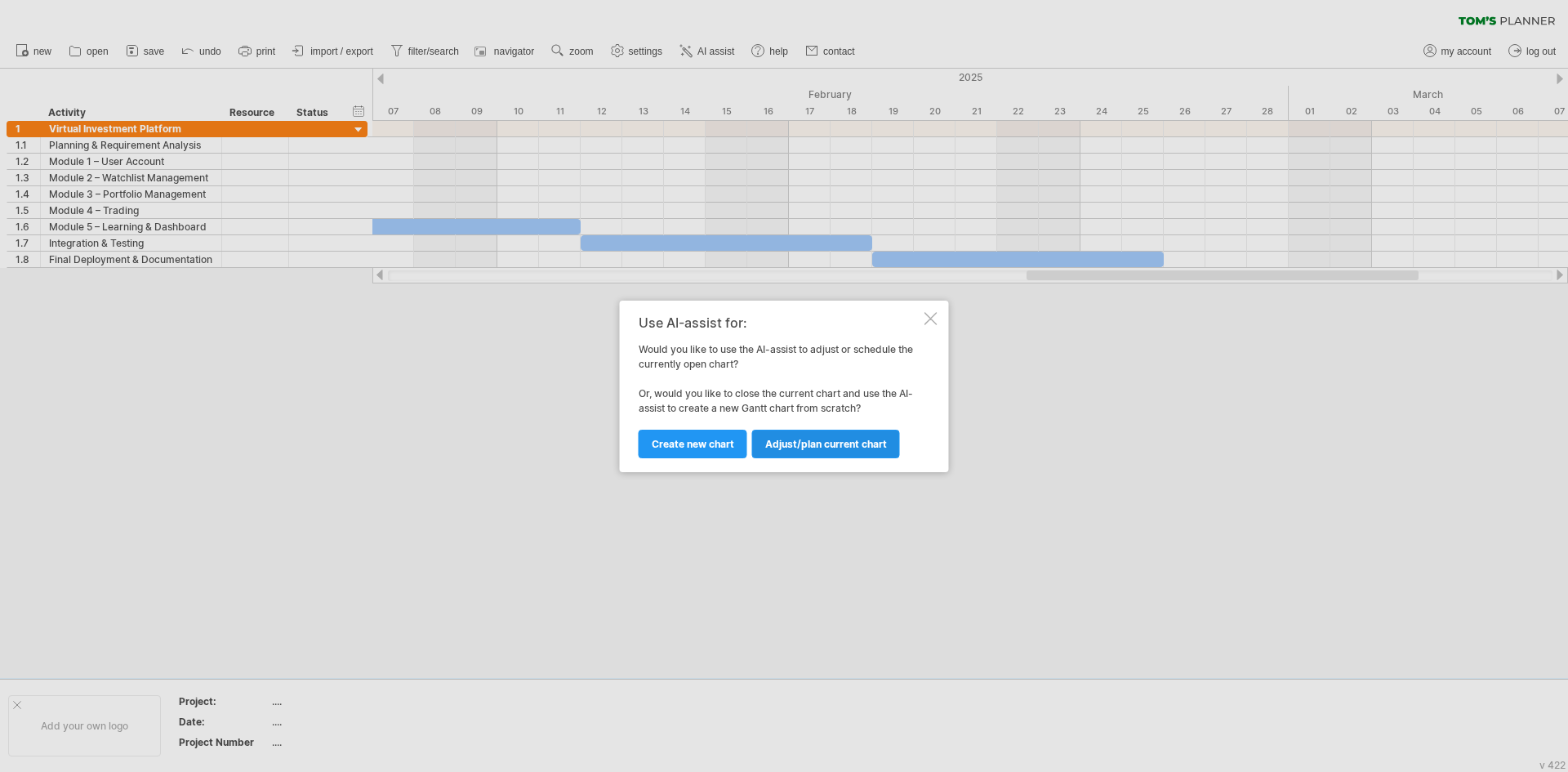
click at [779, 437] on link "Adjust/plan current chart" at bounding box center [826, 444] width 148 height 28
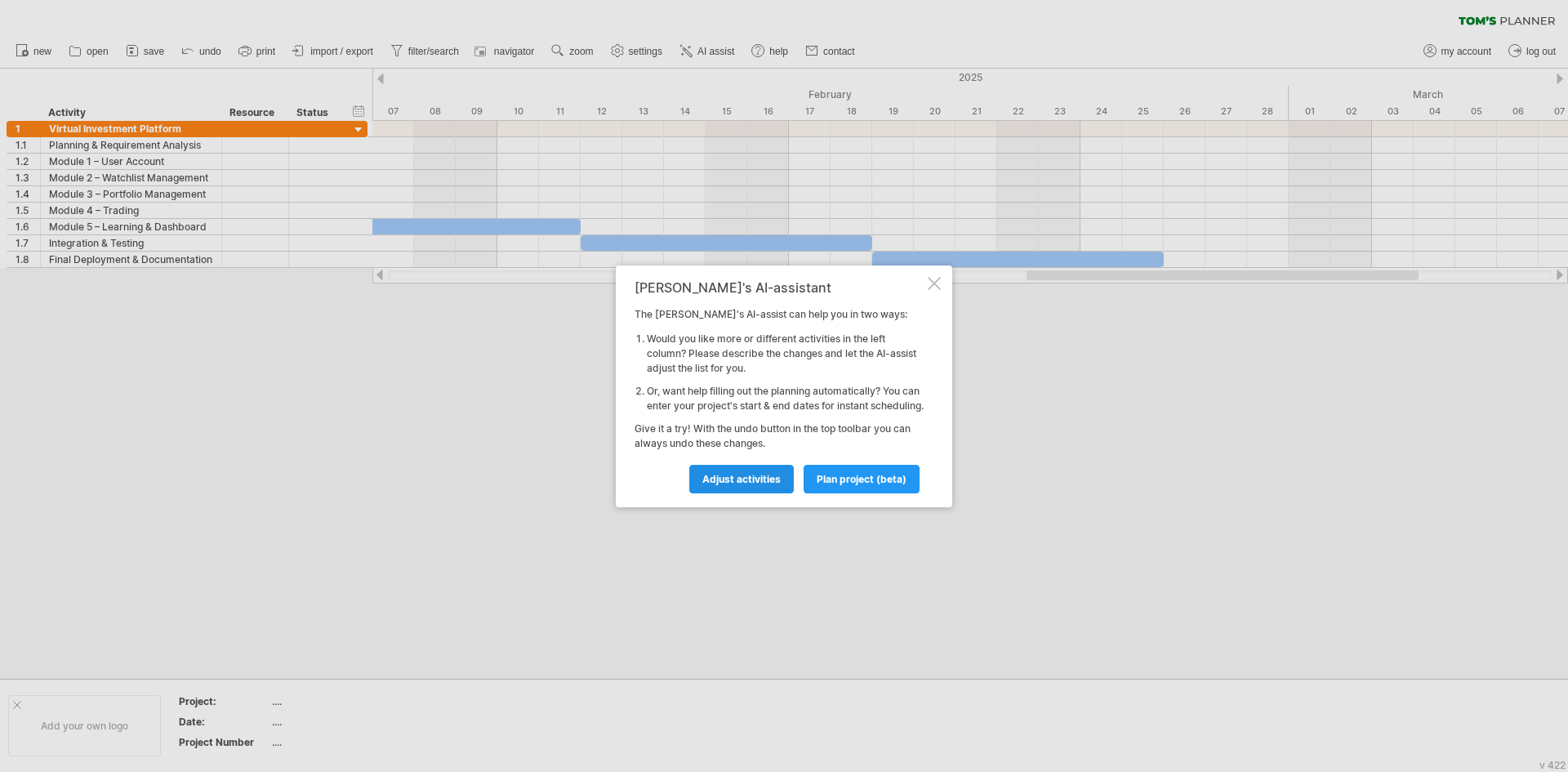
click at [764, 480] on span "Adjust activities" at bounding box center [741, 479] width 78 height 12
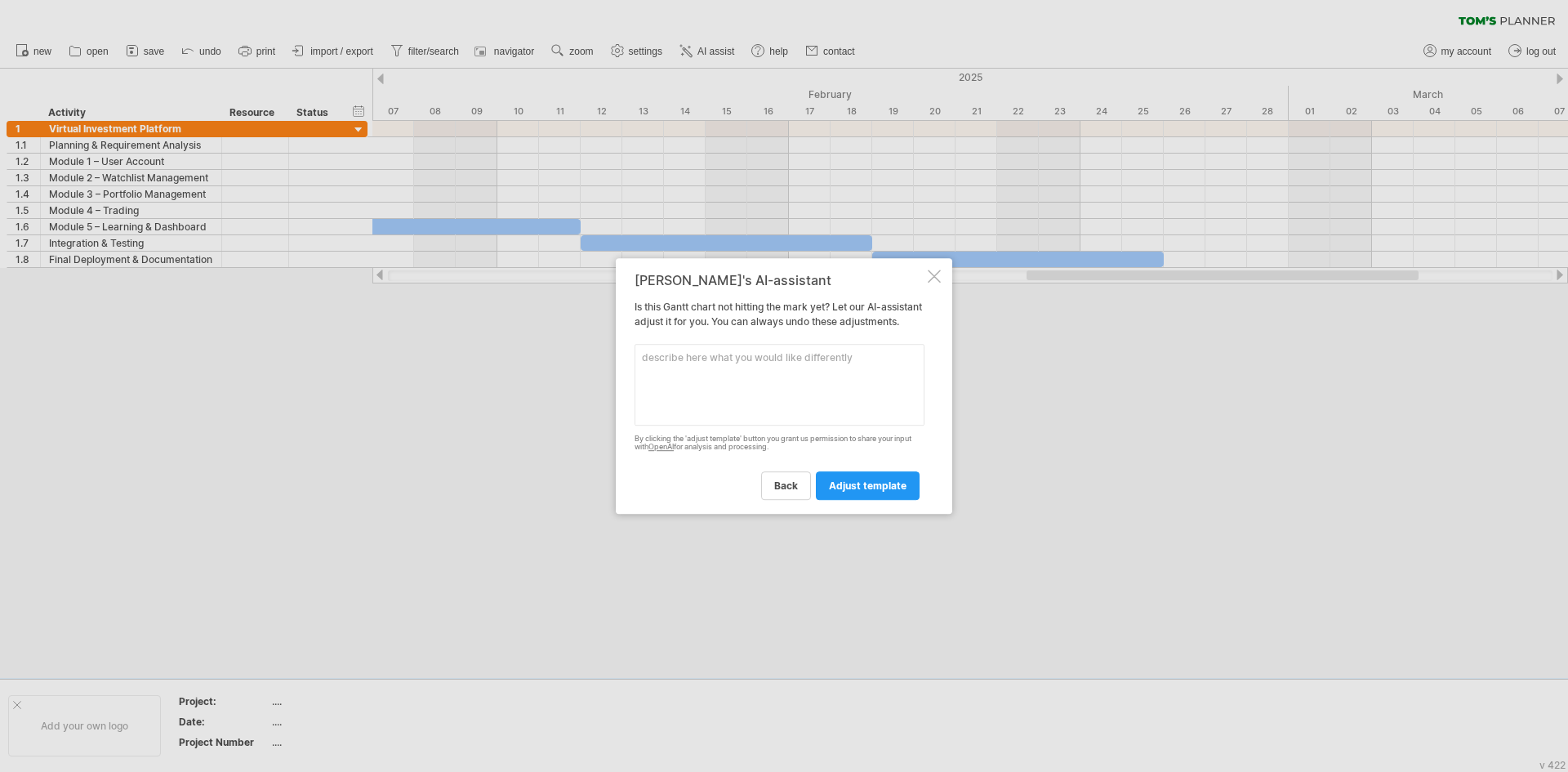
click at [784, 384] on textarea at bounding box center [779, 385] width 290 height 81
paste textarea "Create a [PERSON_NAME] chart for my project "Virtual Investment Platform" start…"
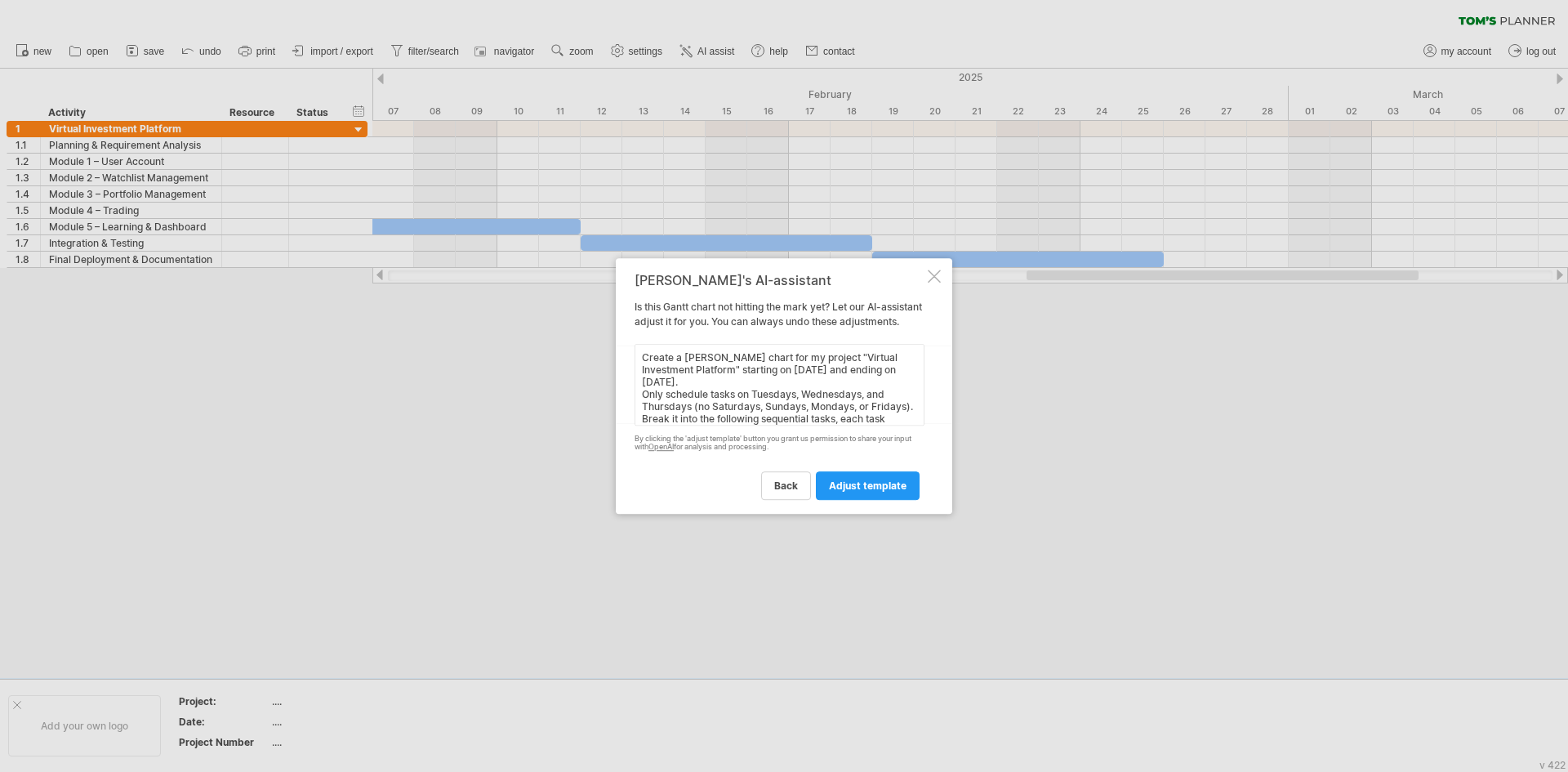
scroll to position [343, 0]
type textarea "Create a [PERSON_NAME] chart for my project "Virtual Investment Platform" start…"
click at [887, 487] on link "adjust template" at bounding box center [868, 486] width 104 height 28
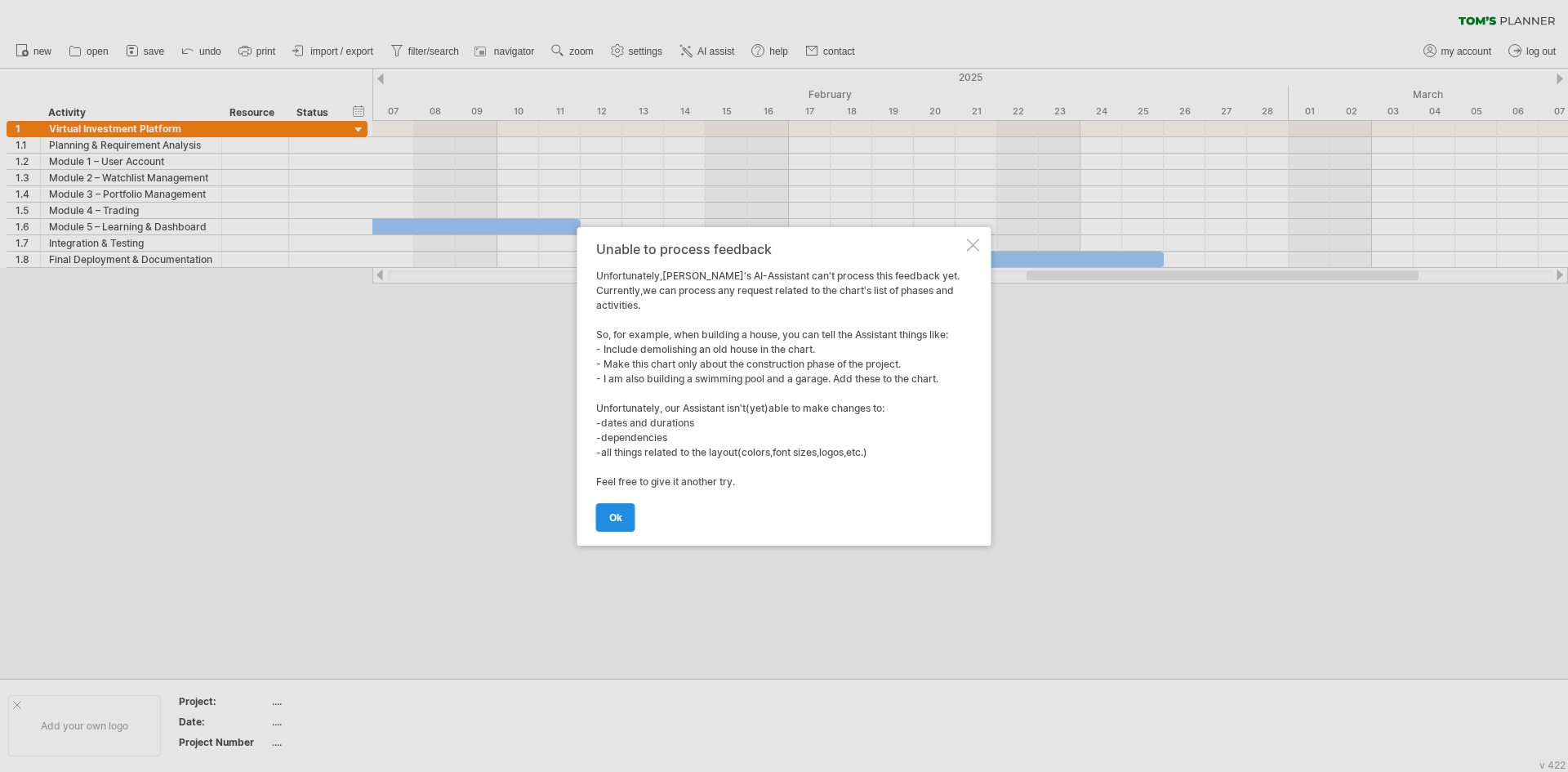
click at [619, 524] on link "ok" at bounding box center [616, 518] width 40 height 28
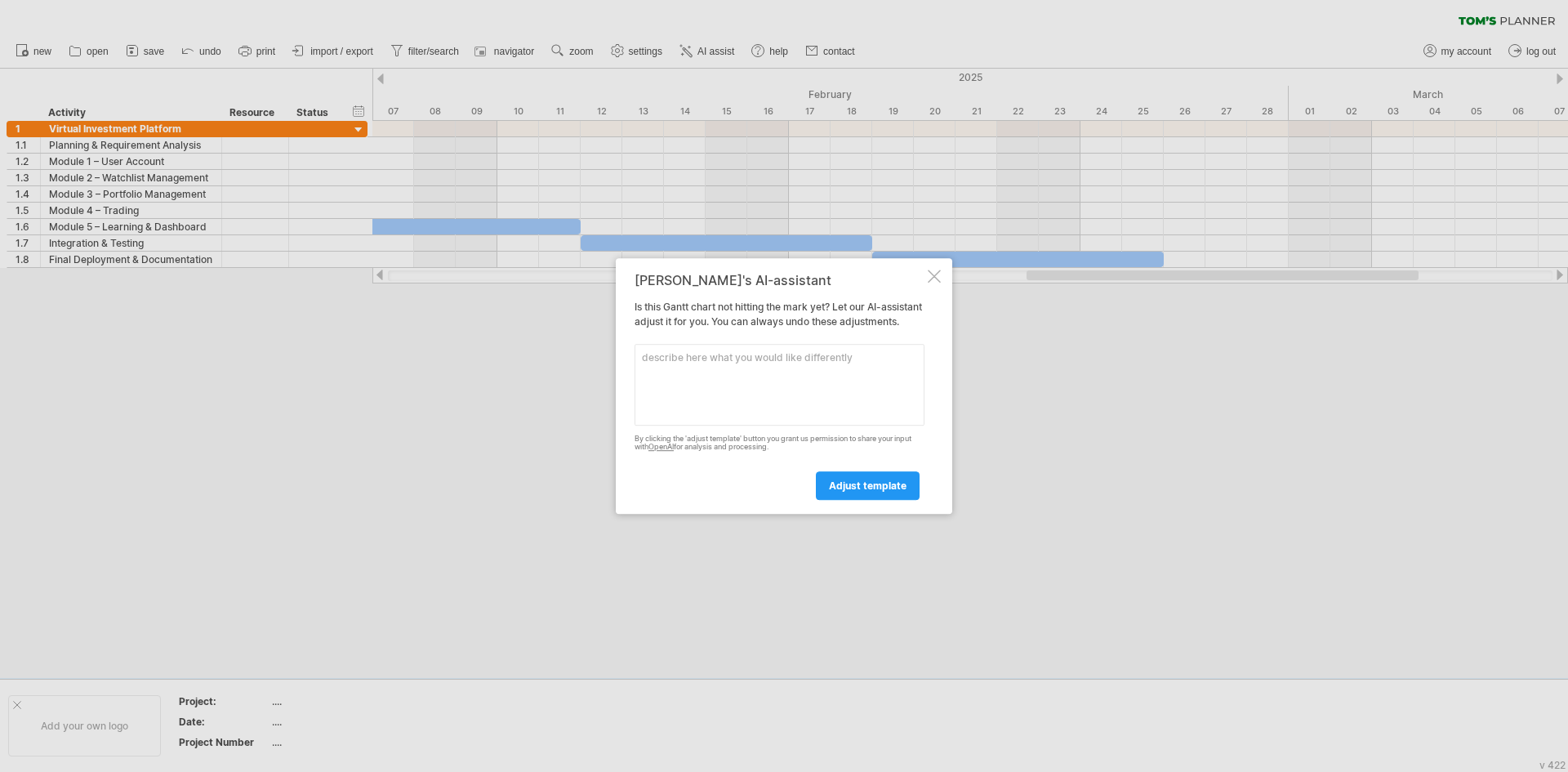
click at [778, 405] on textarea at bounding box center [779, 385] width 290 height 81
paste textarea "Create a [PERSON_NAME] chart for my project "Virtual Investment Platform" start…"
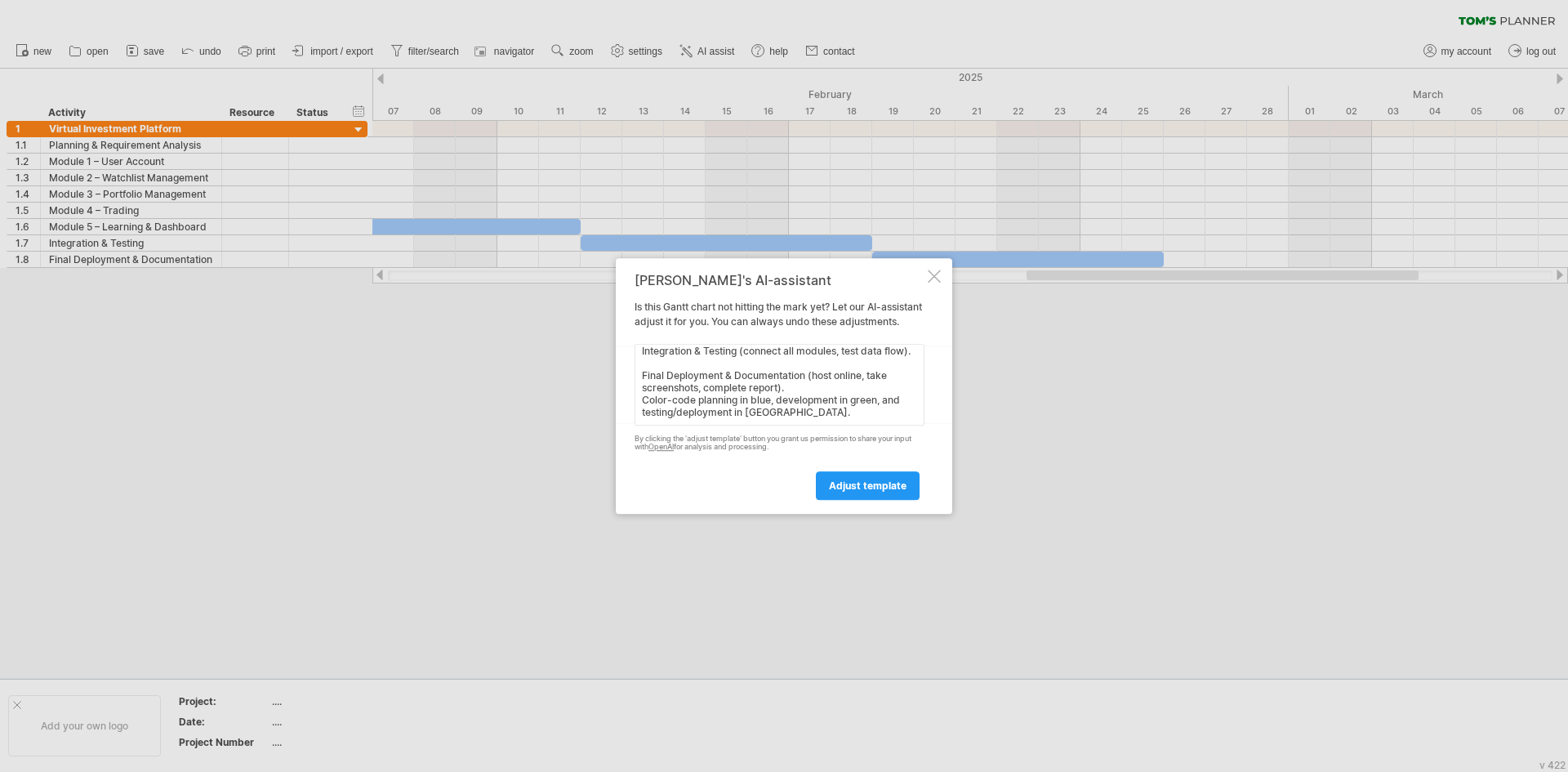
type textarea "Create a [PERSON_NAME] chart for my project "Virtual Investment Platform" start…"
click at [841, 477] on div "adjust template" at bounding box center [779, 478] width 290 height 42
click at [841, 486] on link "adjust template" at bounding box center [868, 486] width 104 height 28
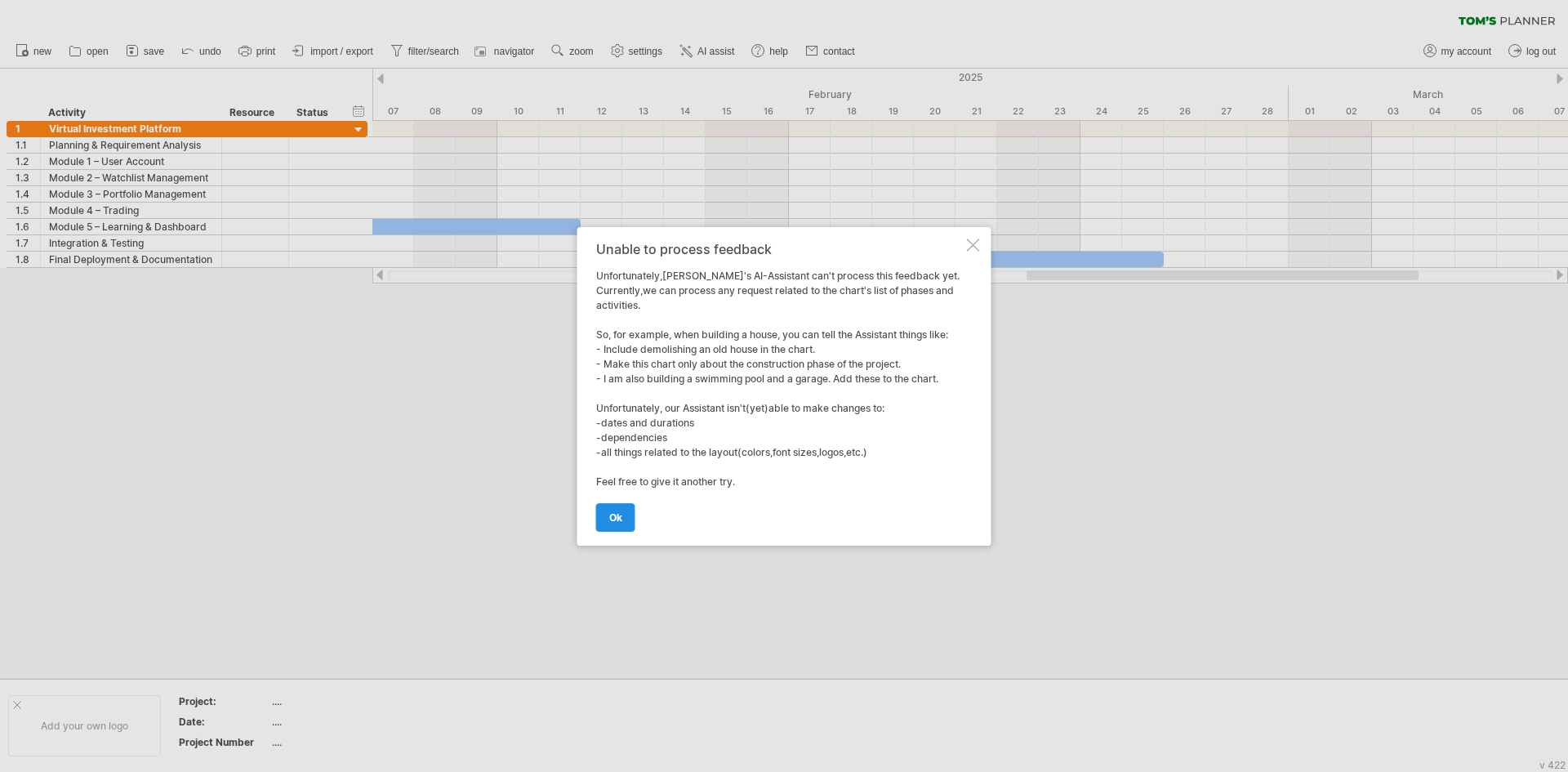
click at [613, 511] on span "ok" at bounding box center [616, 517] width 13 height 12
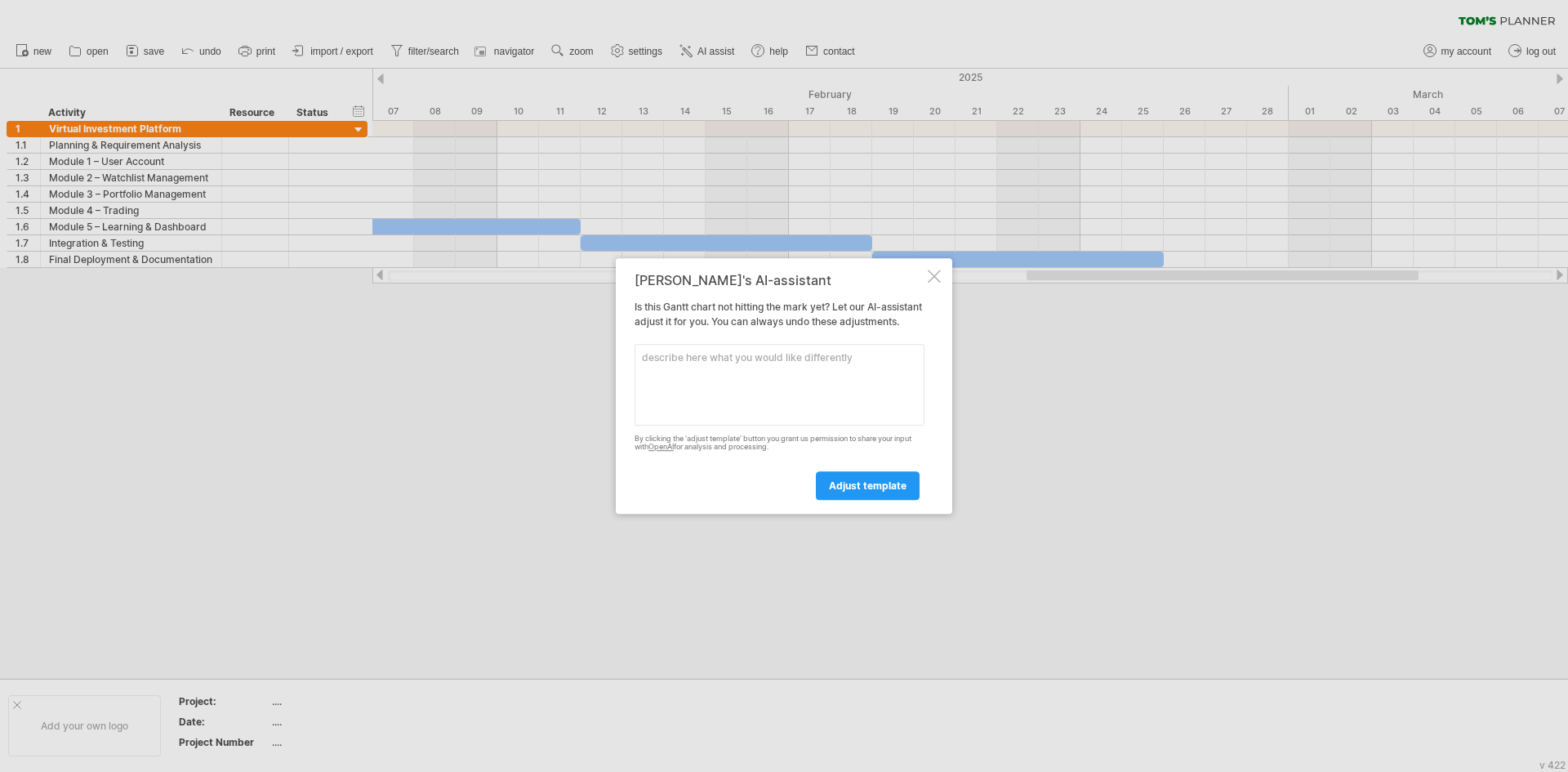
click at [801, 426] on textarea at bounding box center [779, 385] width 290 height 81
paste textarea "Create a [PERSON_NAME] chart for my project "Virtual Investment Platform" start…"
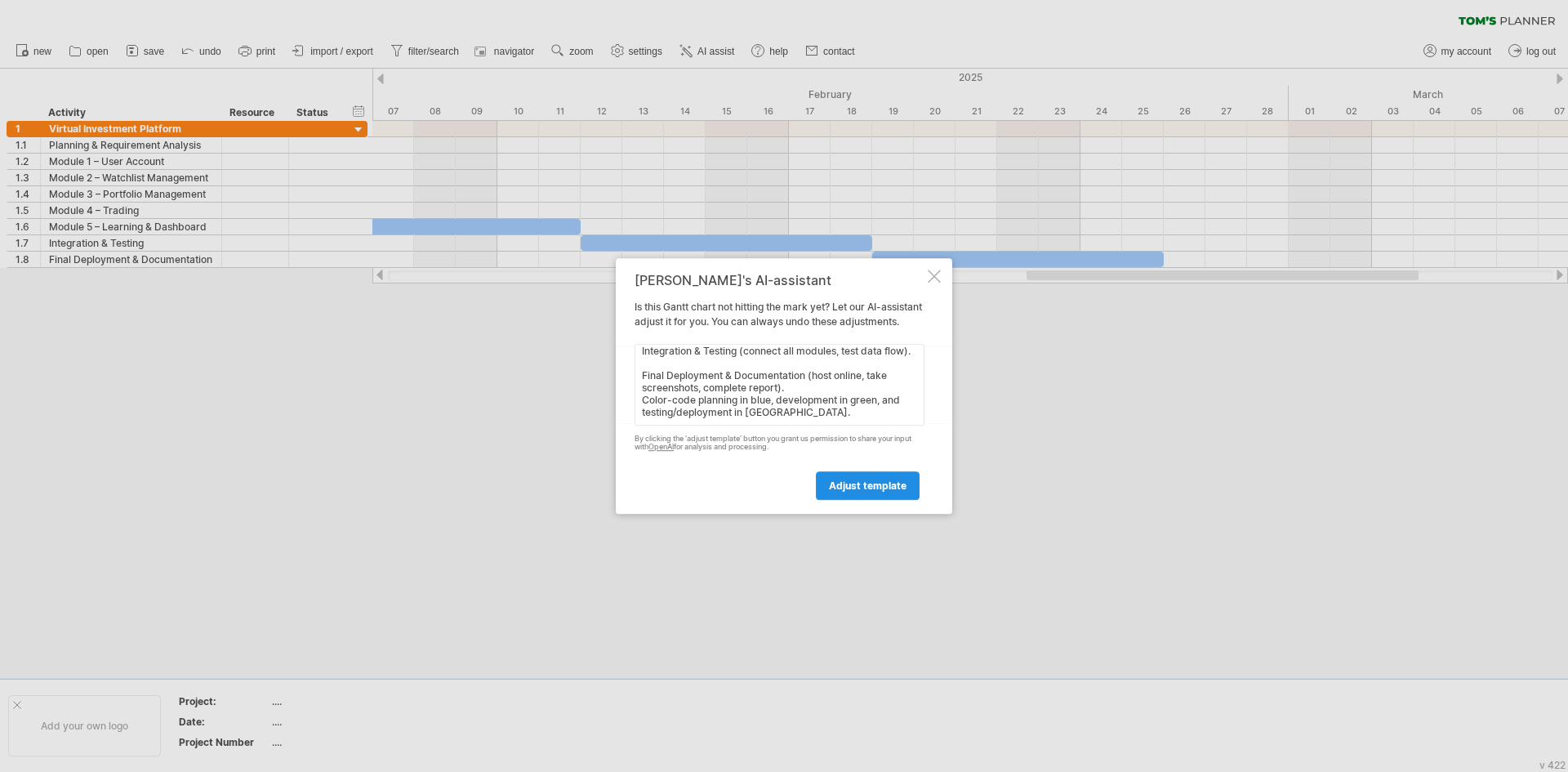
scroll to position [355, 0]
type textarea "Create a [PERSON_NAME] chart for my project "Virtual Investment Platform" start…"
click at [843, 490] on span "adjust template" at bounding box center [868, 486] width 77 height 12
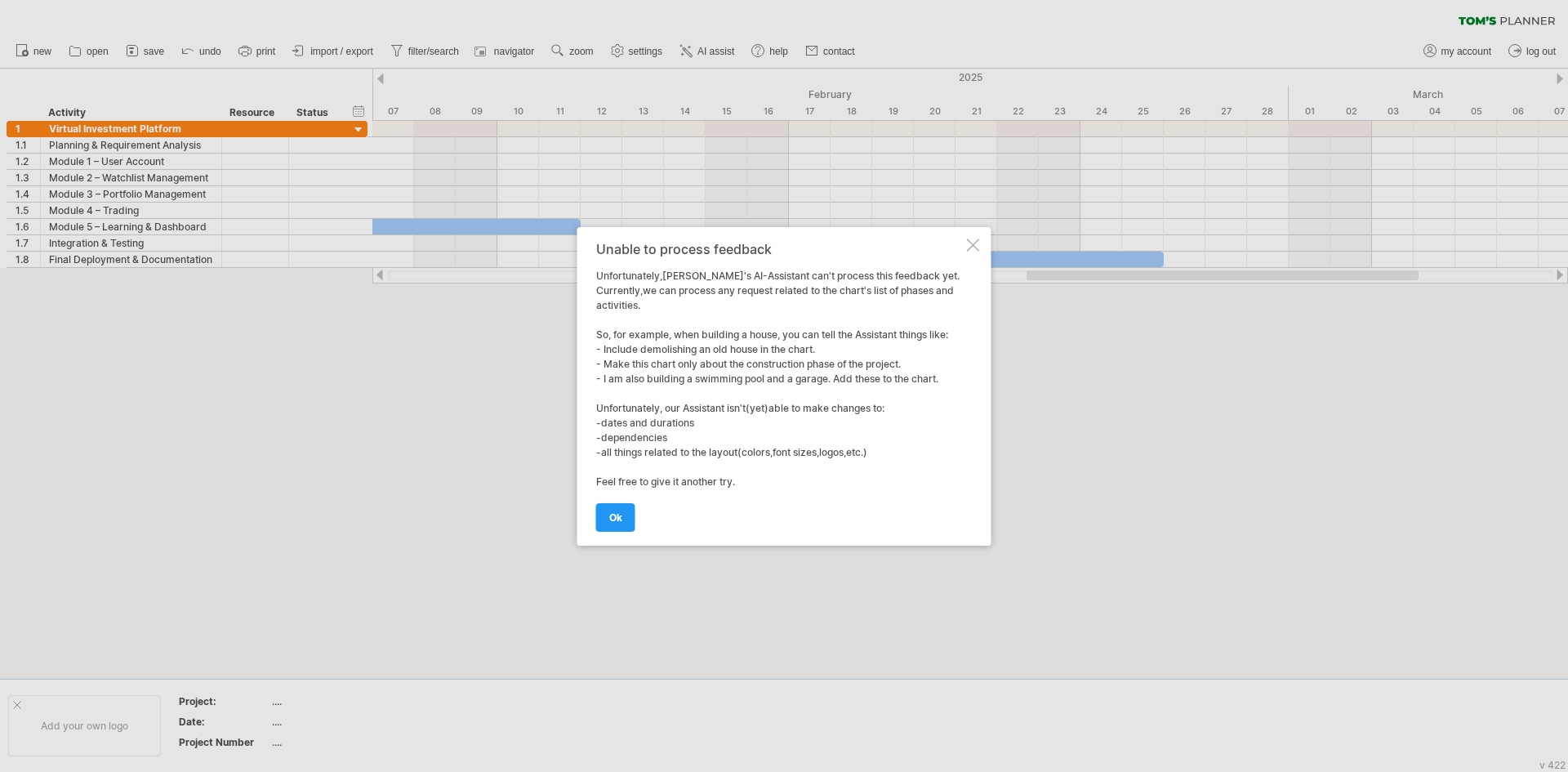
click at [970, 249] on div at bounding box center [974, 246] width 13 height 13
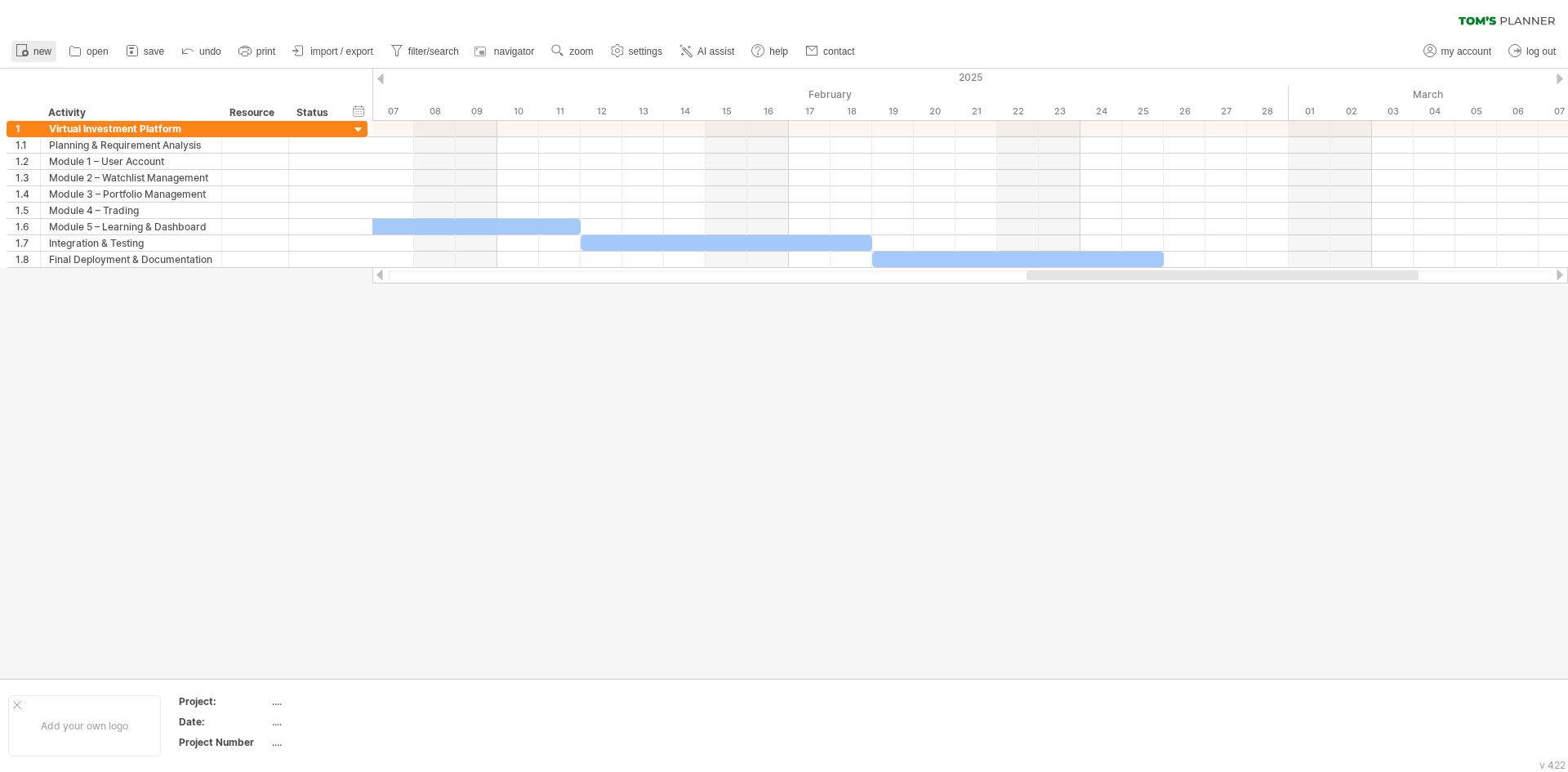
click at [28, 54] on icon at bounding box center [22, 49] width 16 height 16
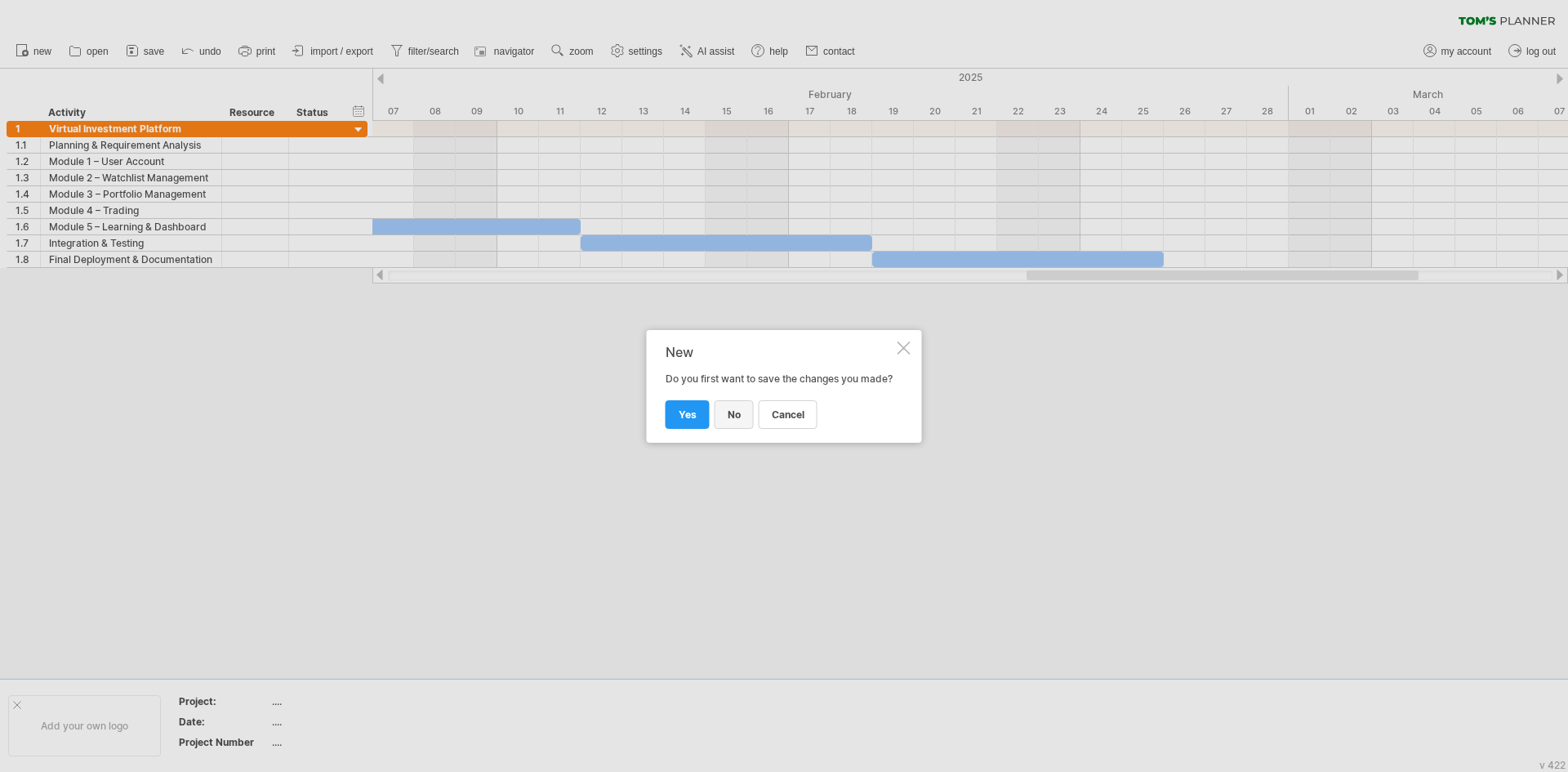
click at [716, 424] on link "no" at bounding box center [735, 415] width 40 height 28
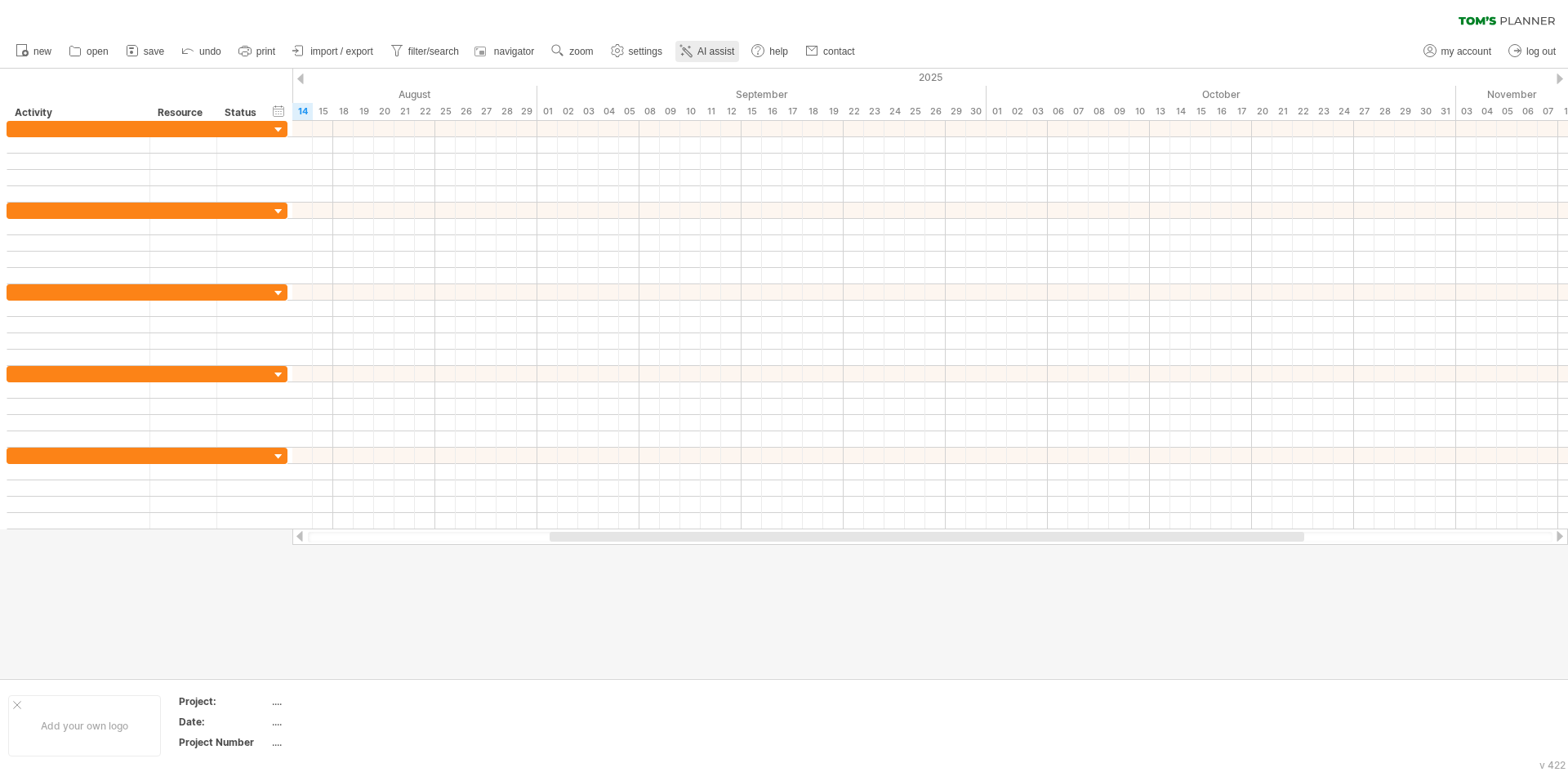
click at [726, 46] on span "AI assist" at bounding box center [716, 51] width 37 height 11
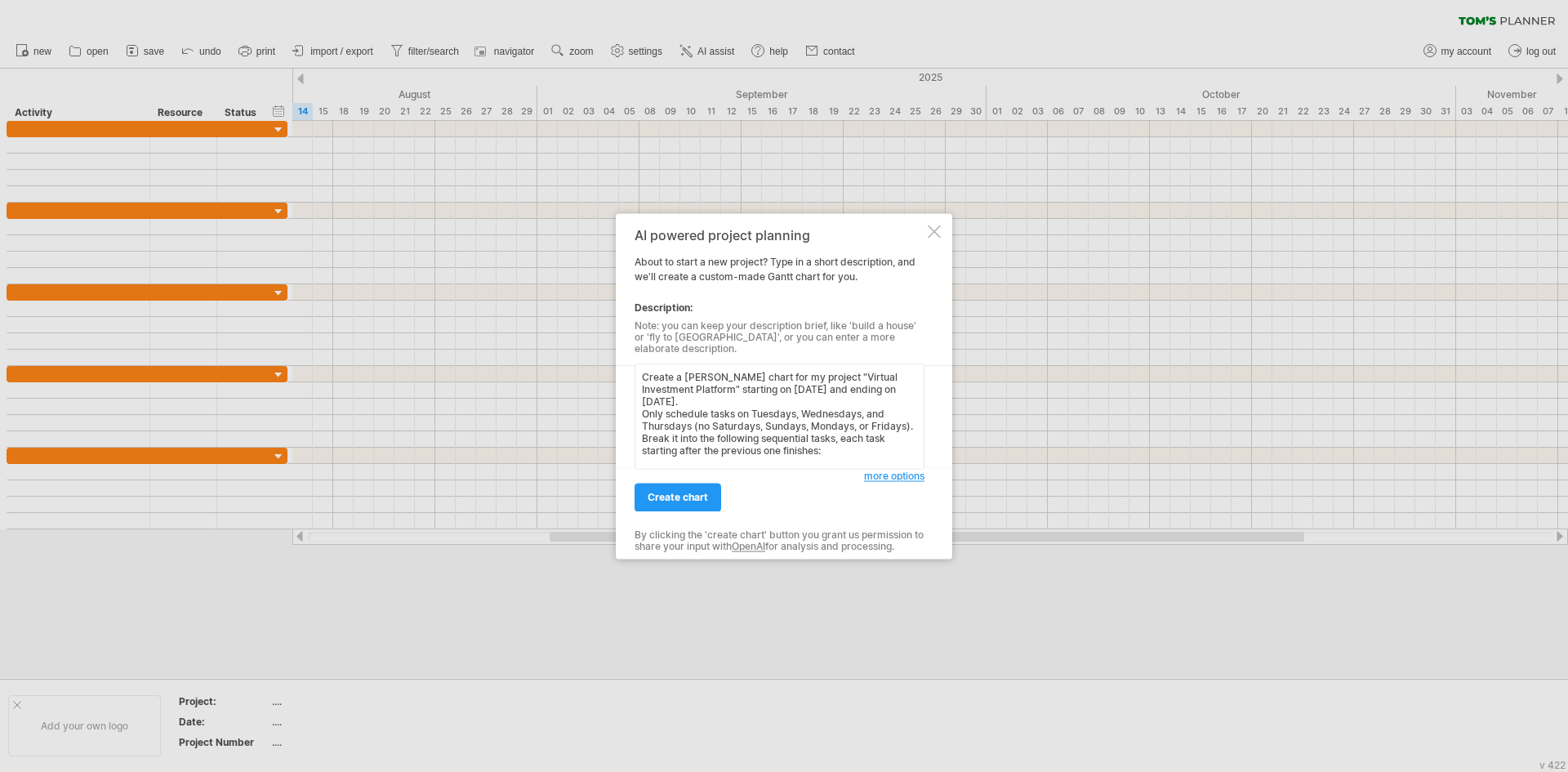
scroll to position [319, 0]
type textarea "Create a [PERSON_NAME] chart for my project "Virtual Investment Platform" start…"
click at [684, 499] on link "create chart" at bounding box center [678, 497] width 87 height 28
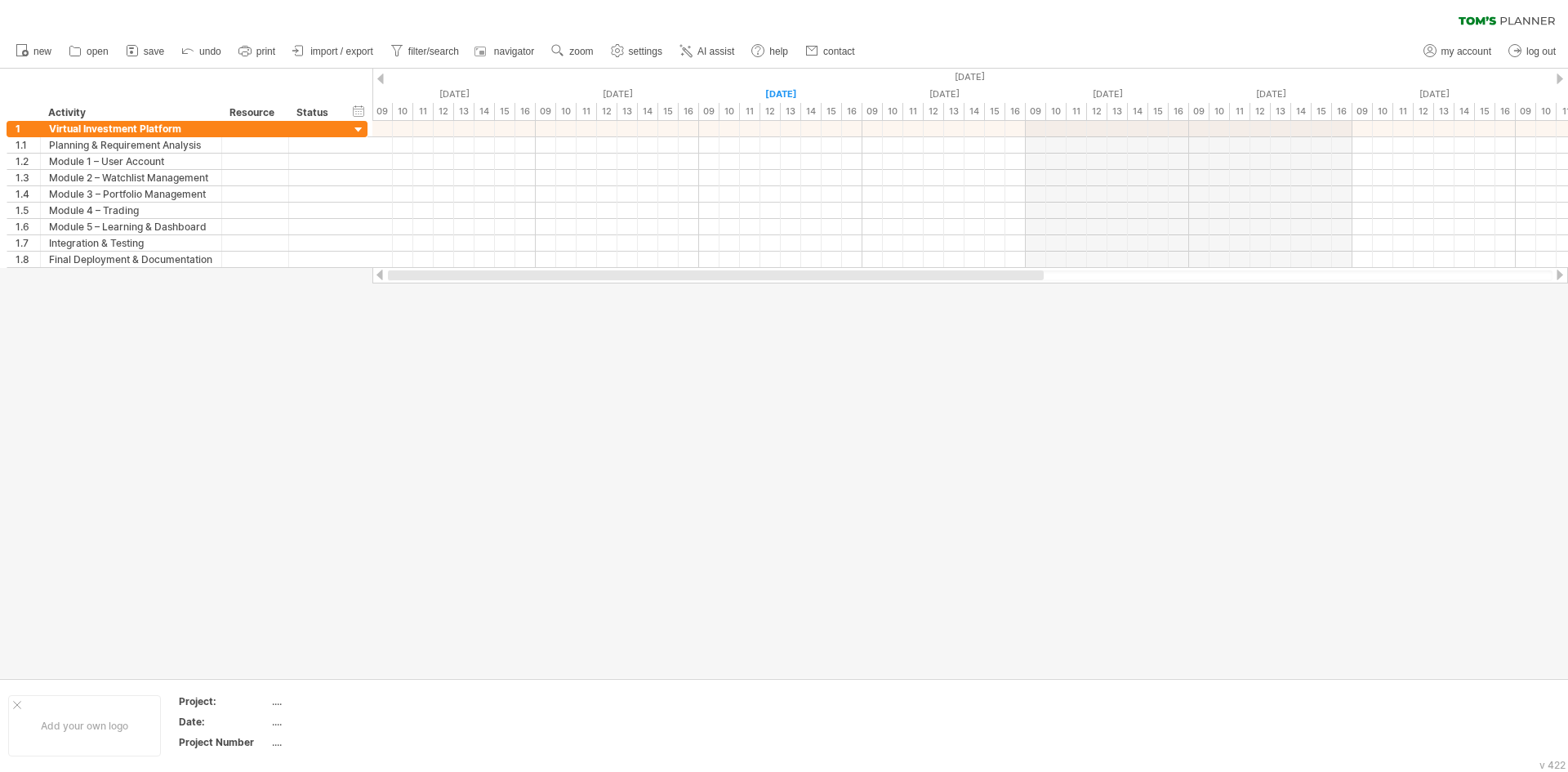
drag, startPoint x: 1225, startPoint y: 277, endPoint x: 703, endPoint y: 298, distance: 522.4
click at [704, 298] on div "Trying to reach [DOMAIN_NAME] Connected again... 0% clear filter new 1" at bounding box center [784, 386] width 1568 height 772
click at [17, 50] on rect at bounding box center [22, 51] width 9 height 11
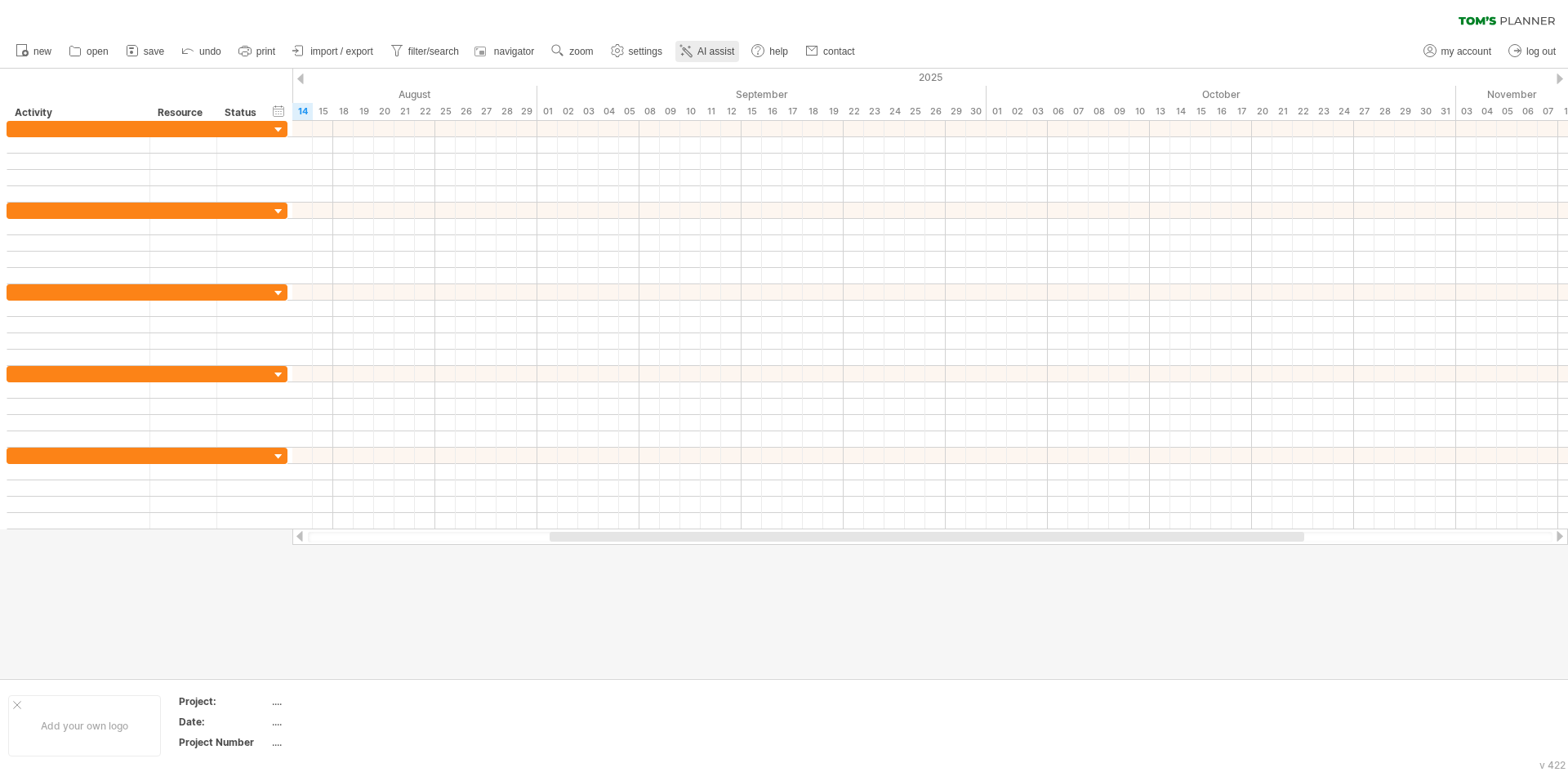
click at [684, 50] on icon at bounding box center [686, 50] width 16 height 16
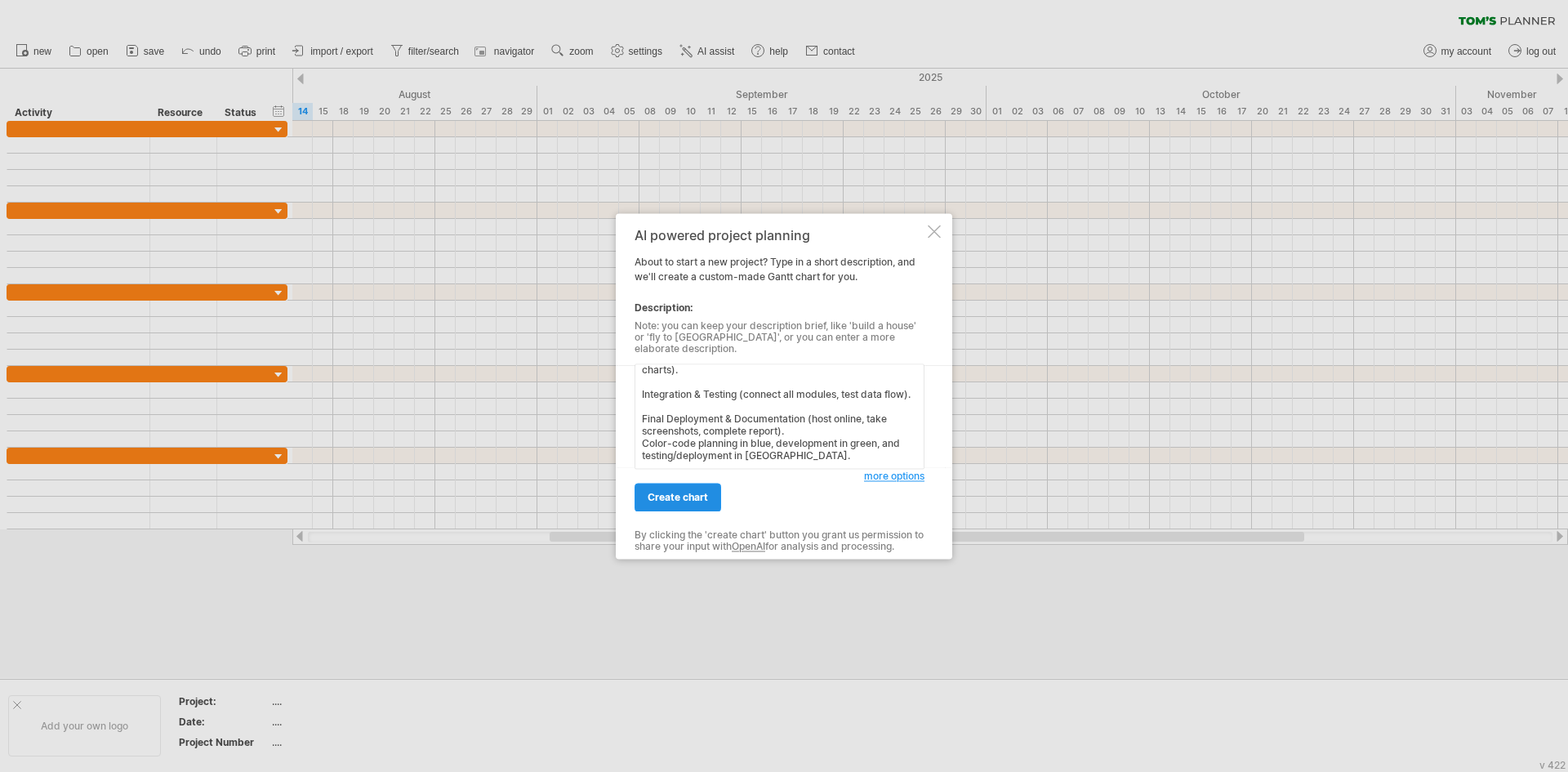
type textarea "Create a [PERSON_NAME] chart for my project "Virtual Investment Platform" start…"
click at [679, 491] on span "create chart" at bounding box center [678, 497] width 60 height 12
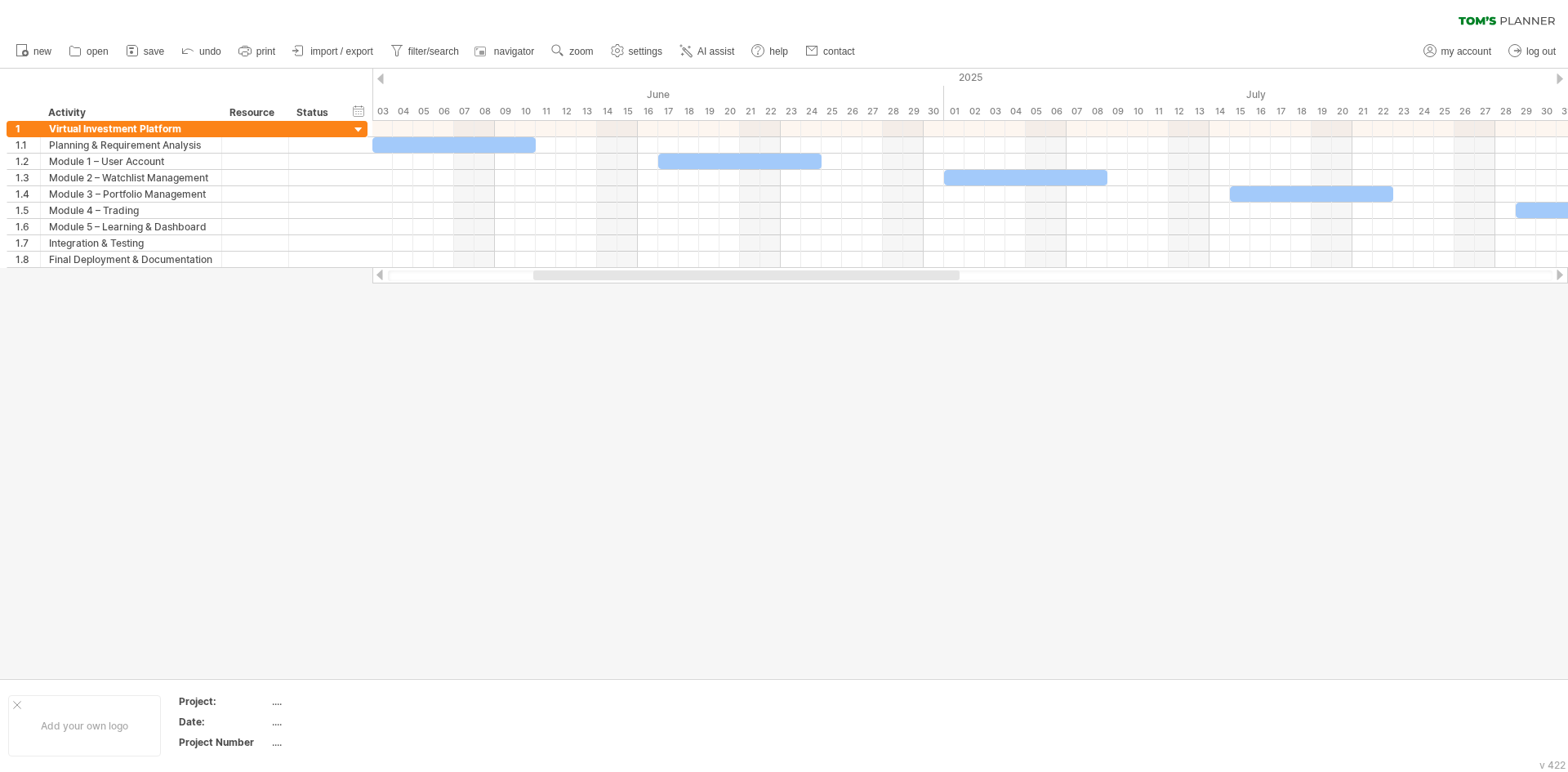
click at [1222, 281] on div at bounding box center [970, 275] width 1165 height 10
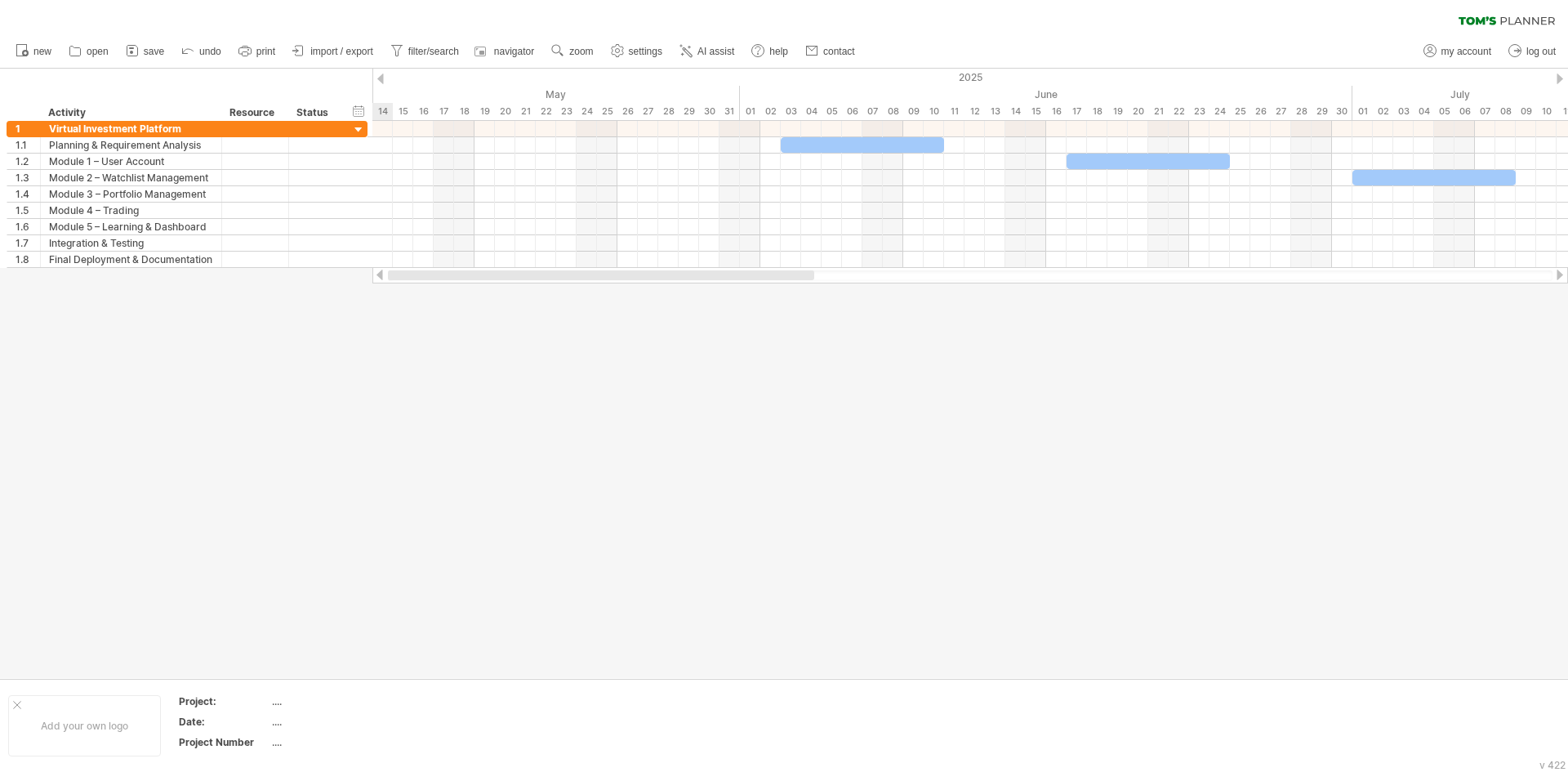
drag, startPoint x: 932, startPoint y: 277, endPoint x: 452, endPoint y: 330, distance: 482.9
click at [452, 330] on div "Trying to reach [DOMAIN_NAME] Connected again... 0% clear filter new 1" at bounding box center [784, 386] width 1568 height 772
click at [253, 118] on div "Resource" at bounding box center [254, 112] width 50 height 16
click at [275, 113] on input "********" at bounding box center [254, 112] width 50 height 16
click at [278, 112] on input "********" at bounding box center [254, 112] width 50 height 16
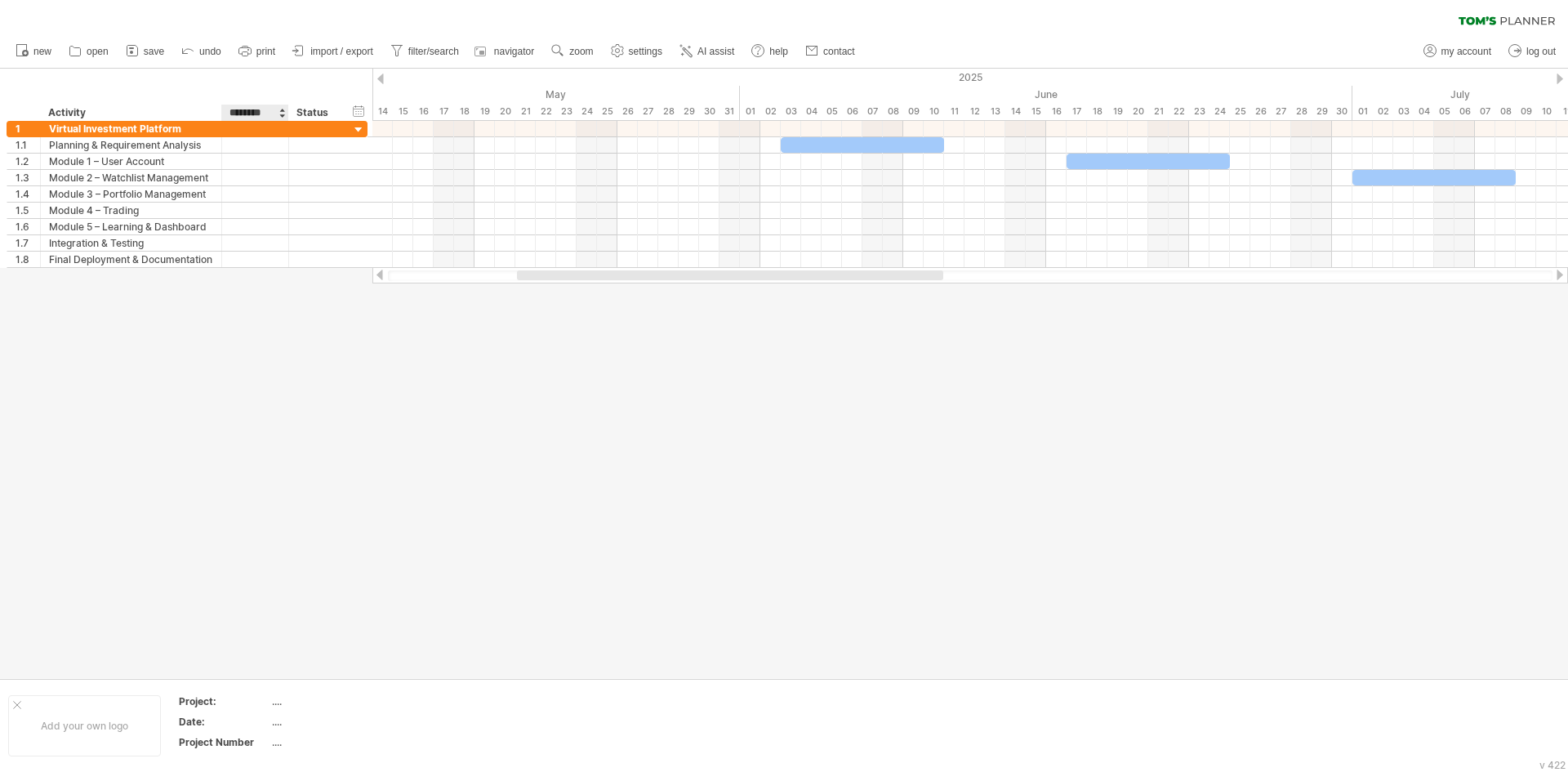
click at [278, 112] on input "********" at bounding box center [254, 112] width 50 height 16
click at [37, 57] on span "new" at bounding box center [42, 51] width 18 height 11
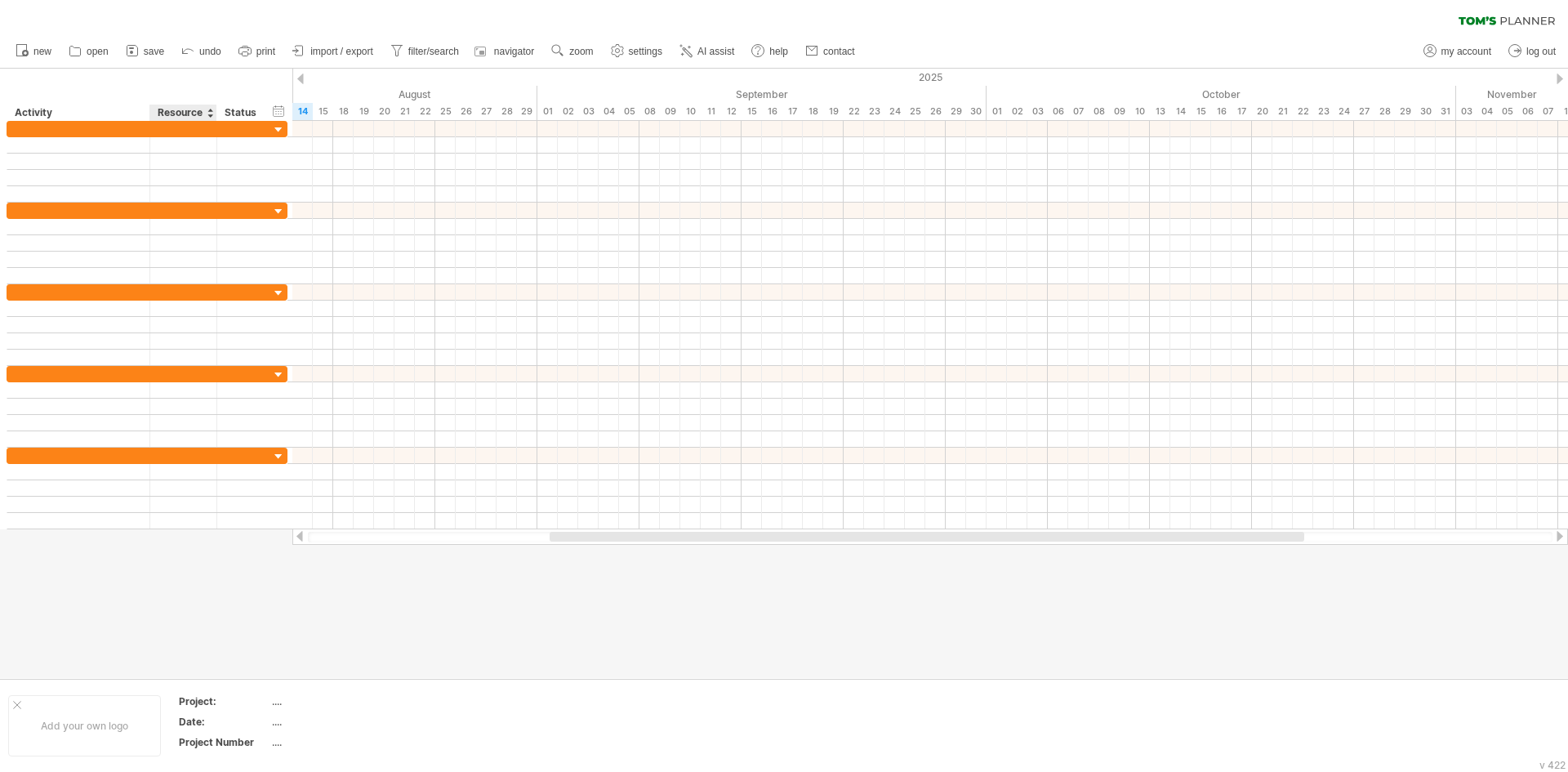
click at [186, 118] on div "Resource" at bounding box center [182, 112] width 50 height 16
drag, startPoint x: 205, startPoint y: 112, endPoint x: 135, endPoint y: 114, distance: 70.0
click at [135, 114] on div "******** Activity ******** Resource ****** Status" at bounding box center [138, 112] width 263 height 16
type input "********"
click at [732, 42] on link "AI assist" at bounding box center [707, 51] width 63 height 21
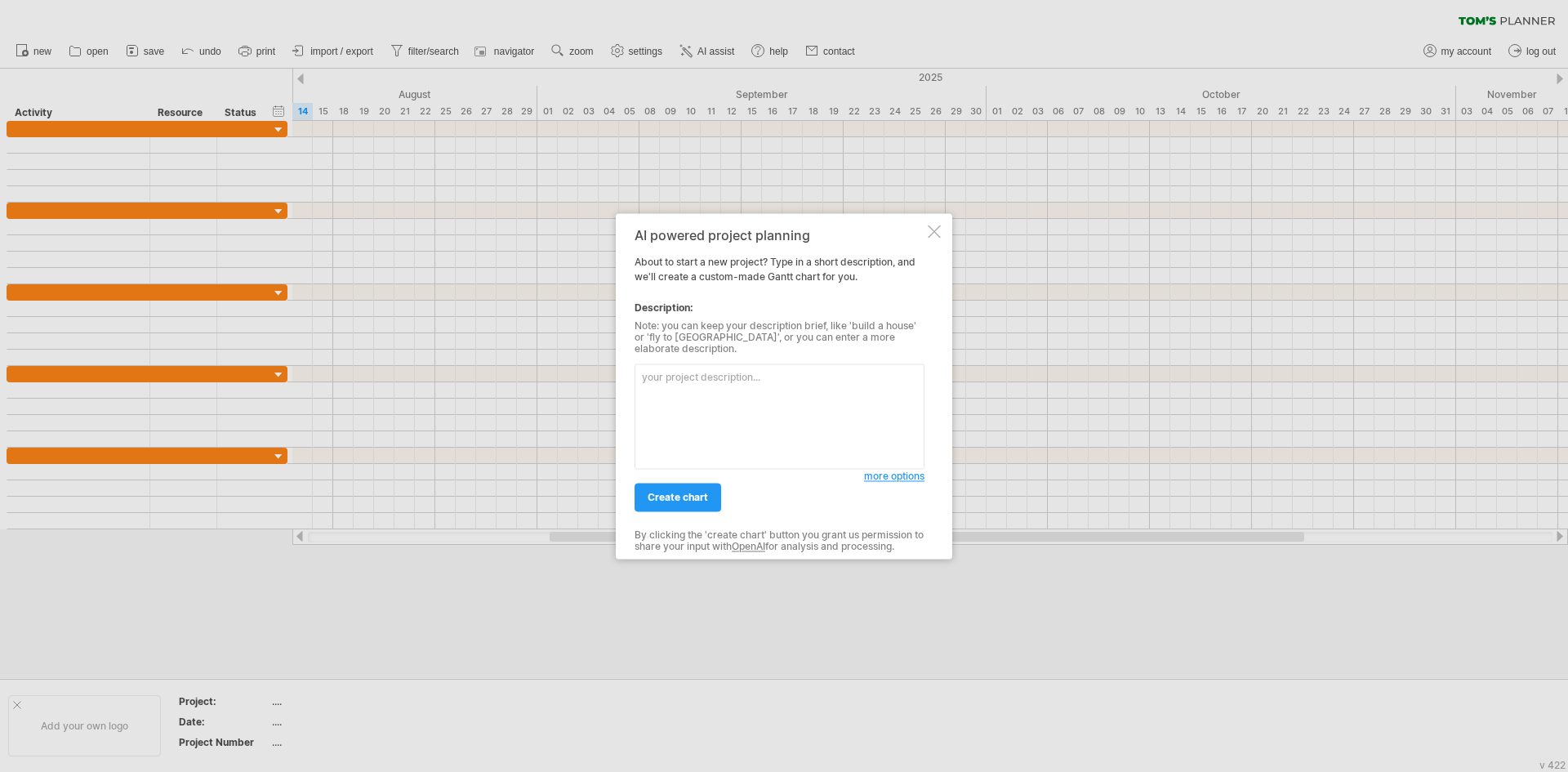
click at [933, 238] on div at bounding box center [934, 232] width 13 height 13
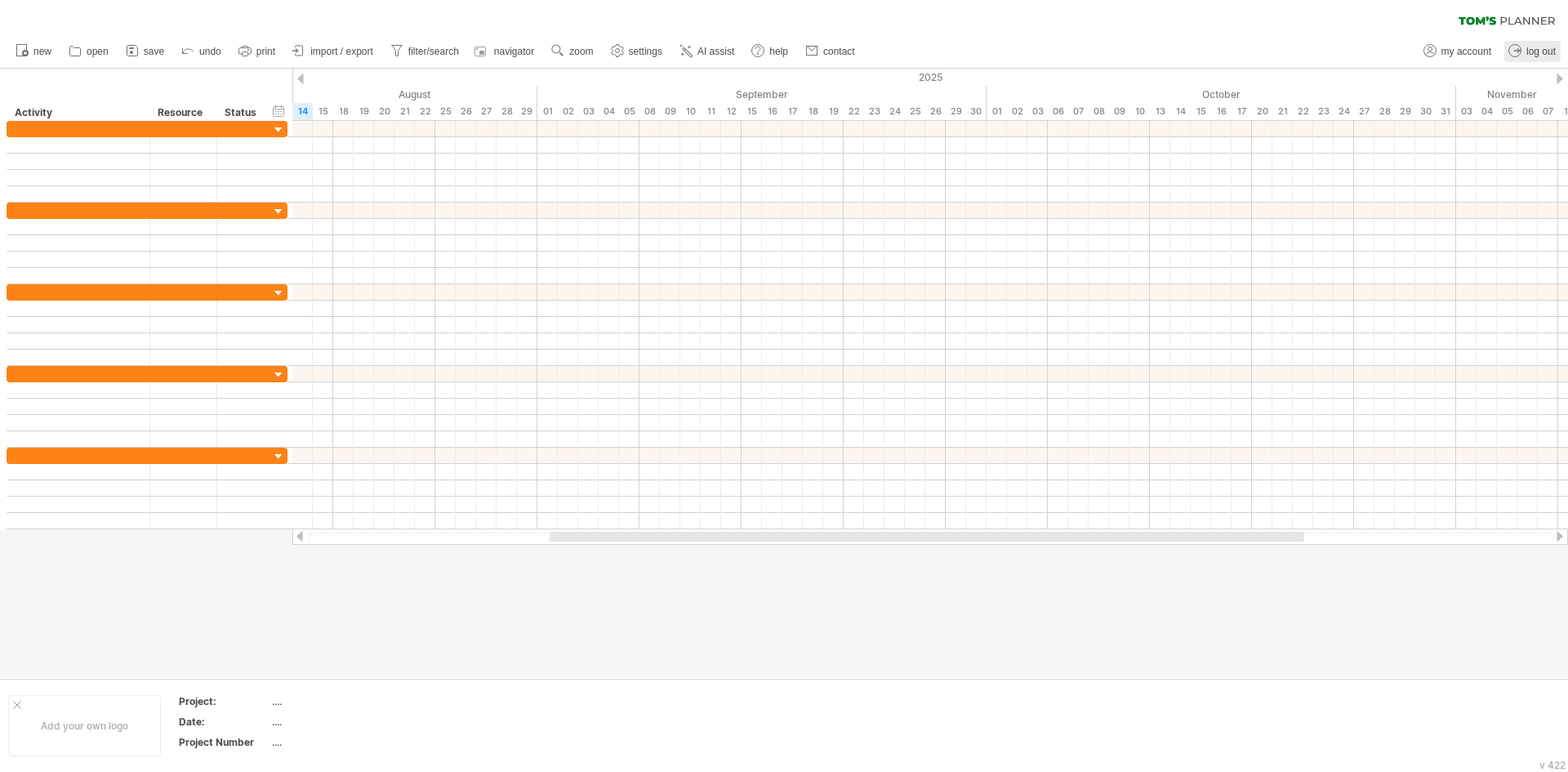
click at [1521, 47] on icon at bounding box center [1515, 50] width 16 height 16
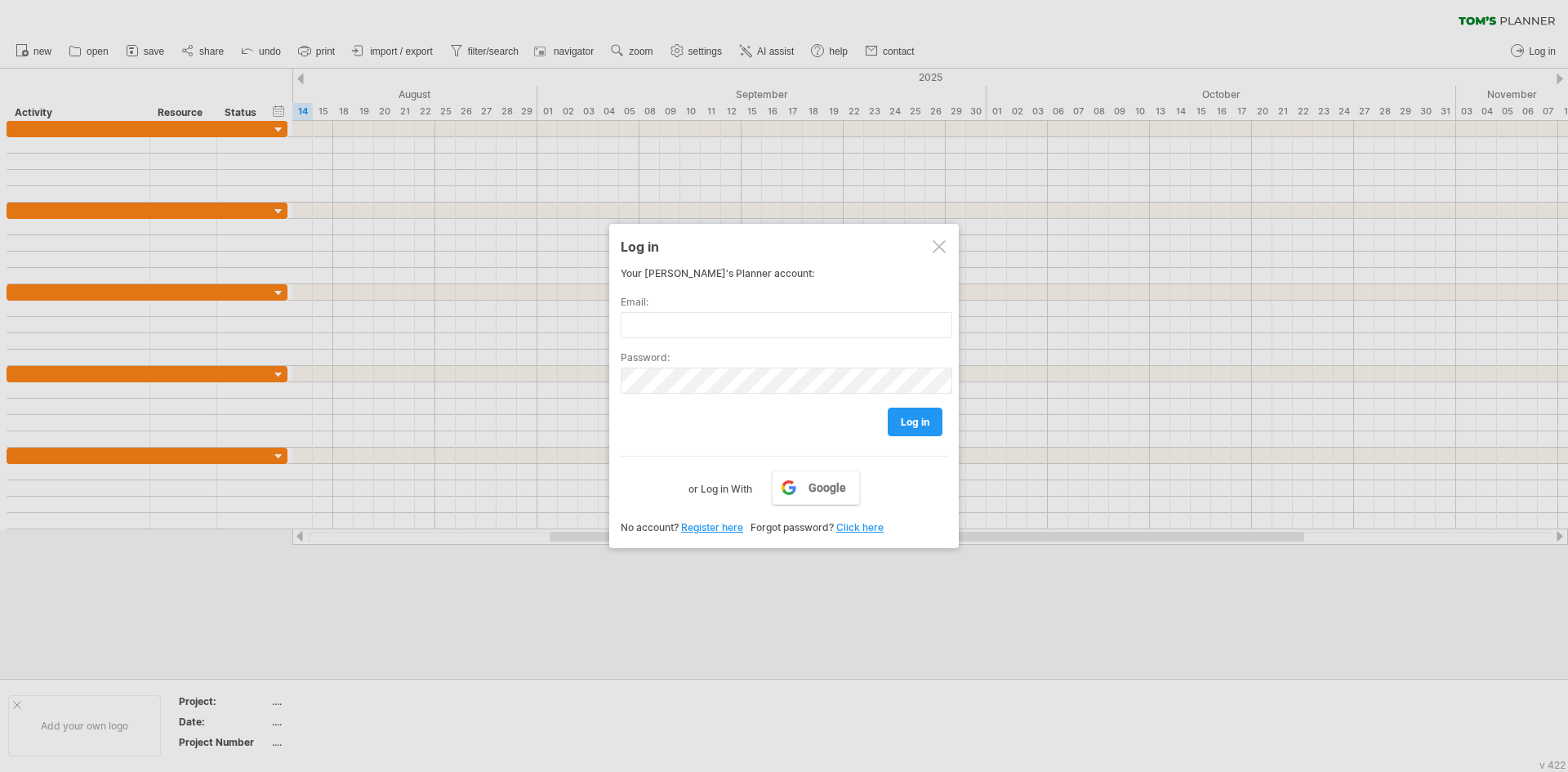
click at [933, 244] on div at bounding box center [940, 247] width 13 height 13
